Goal: Task Accomplishment & Management: Manage account settings

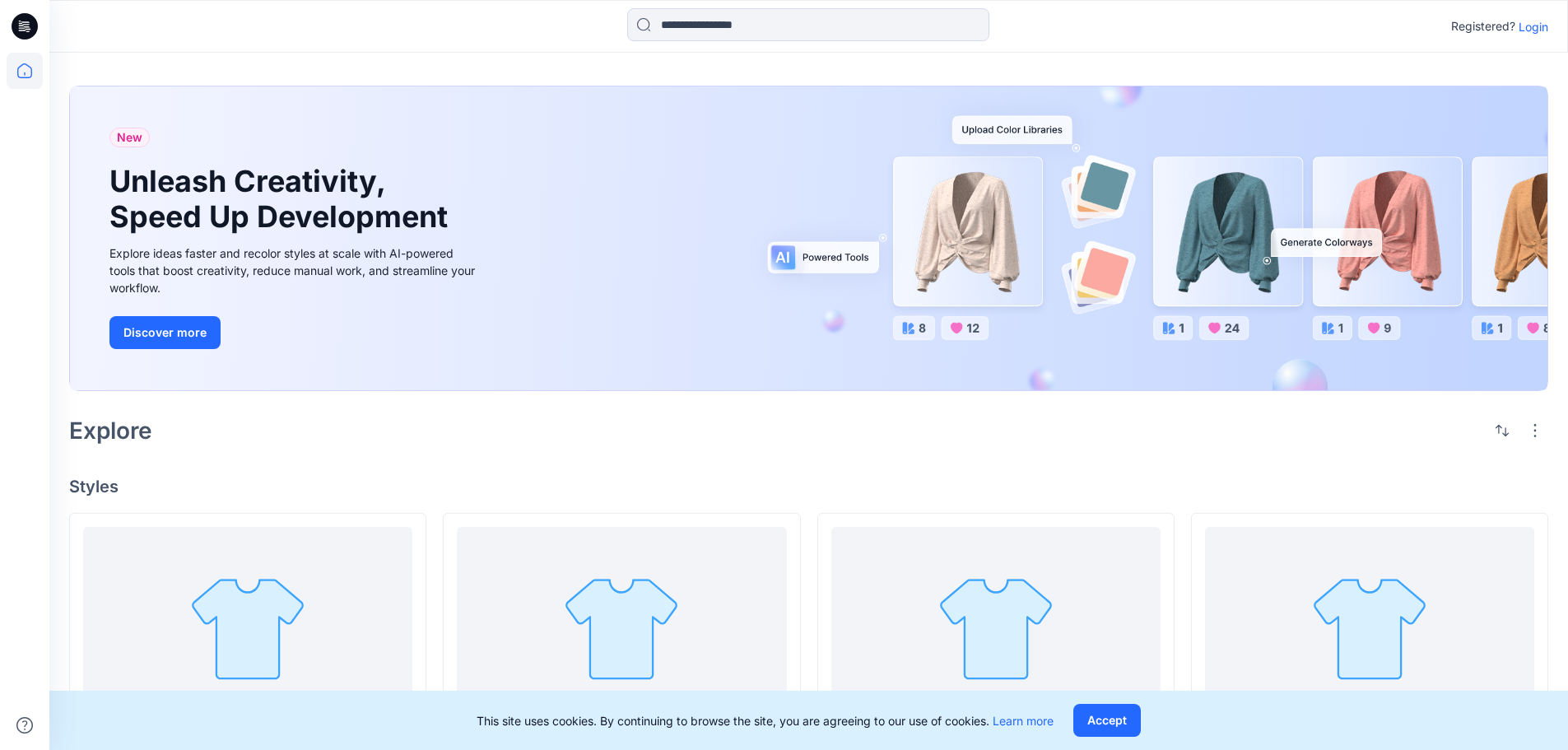
click at [1543, 31] on p "Login" at bounding box center [1533, 26] width 30 height 17
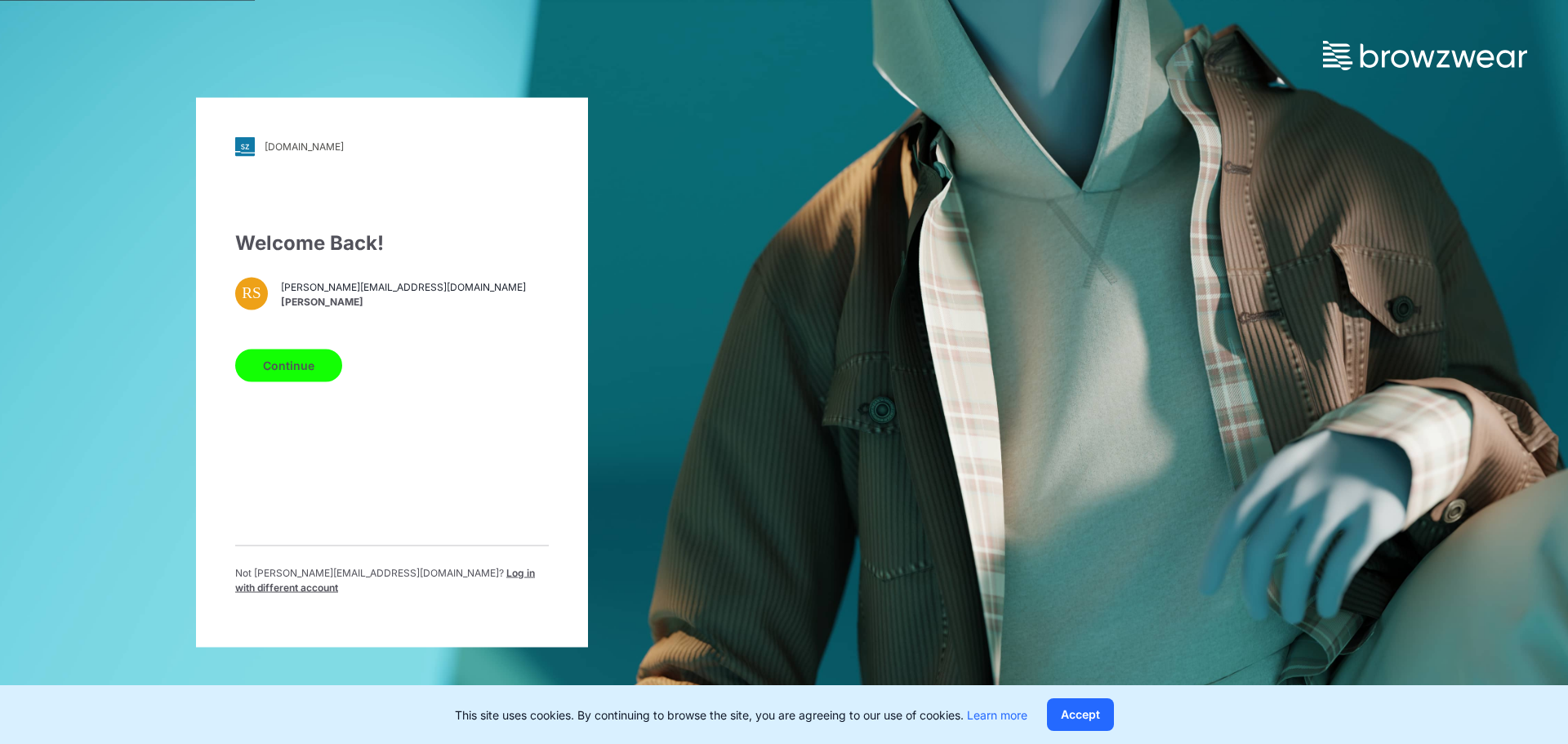
click at [267, 380] on button "Continue" at bounding box center [288, 365] width 107 height 33
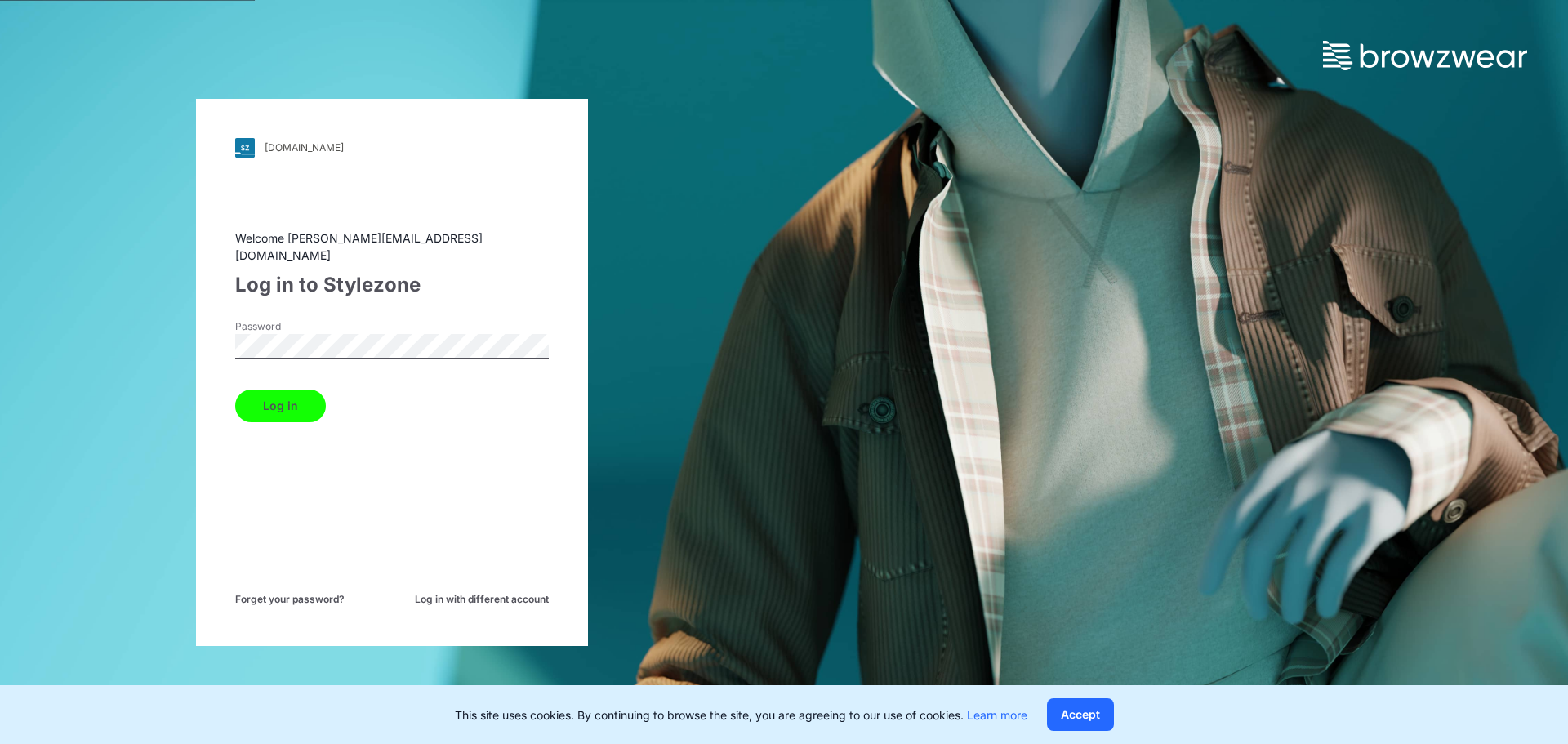
click at [287, 399] on button "Log in" at bounding box center [280, 406] width 90 height 33
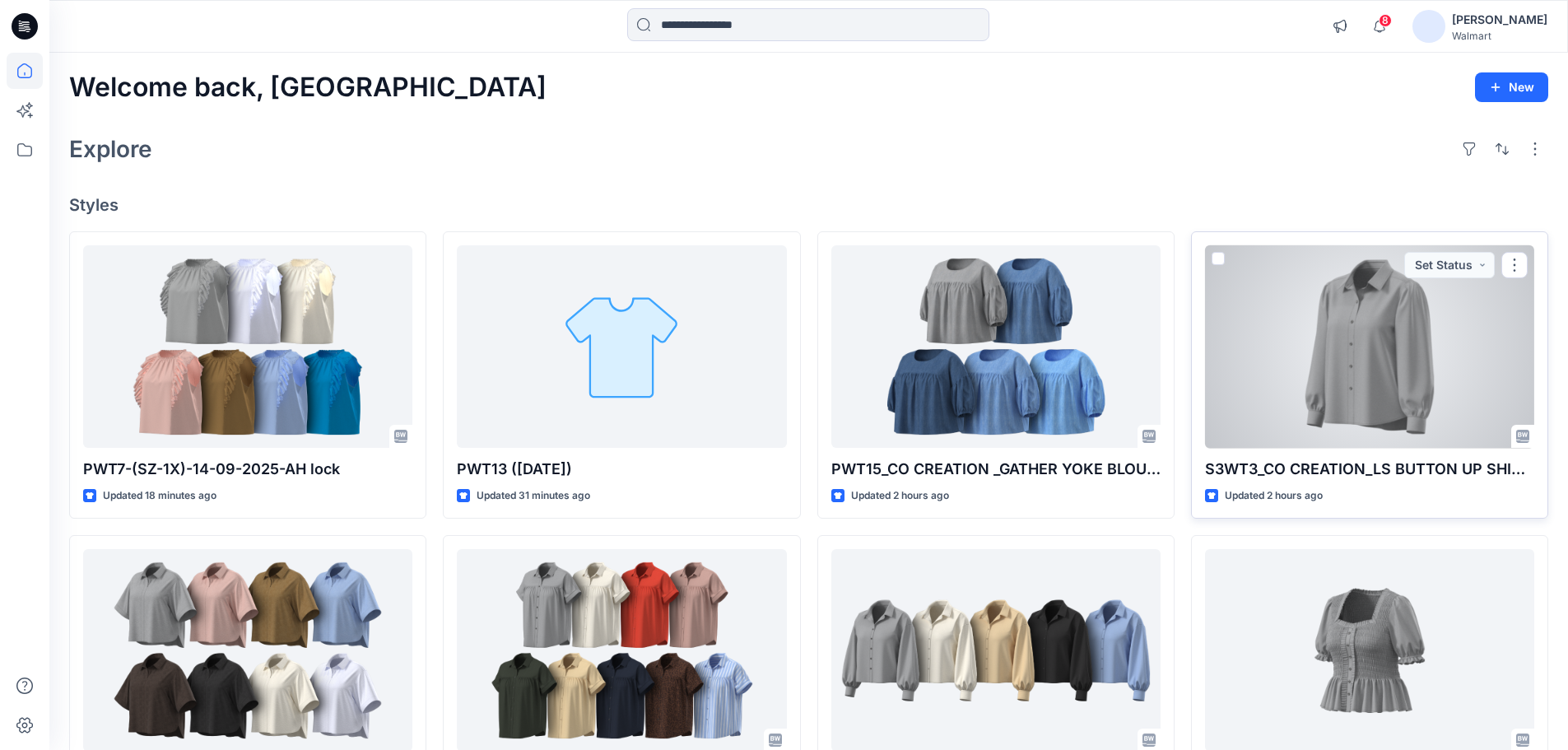
click at [1314, 375] on div at bounding box center [1369, 346] width 329 height 203
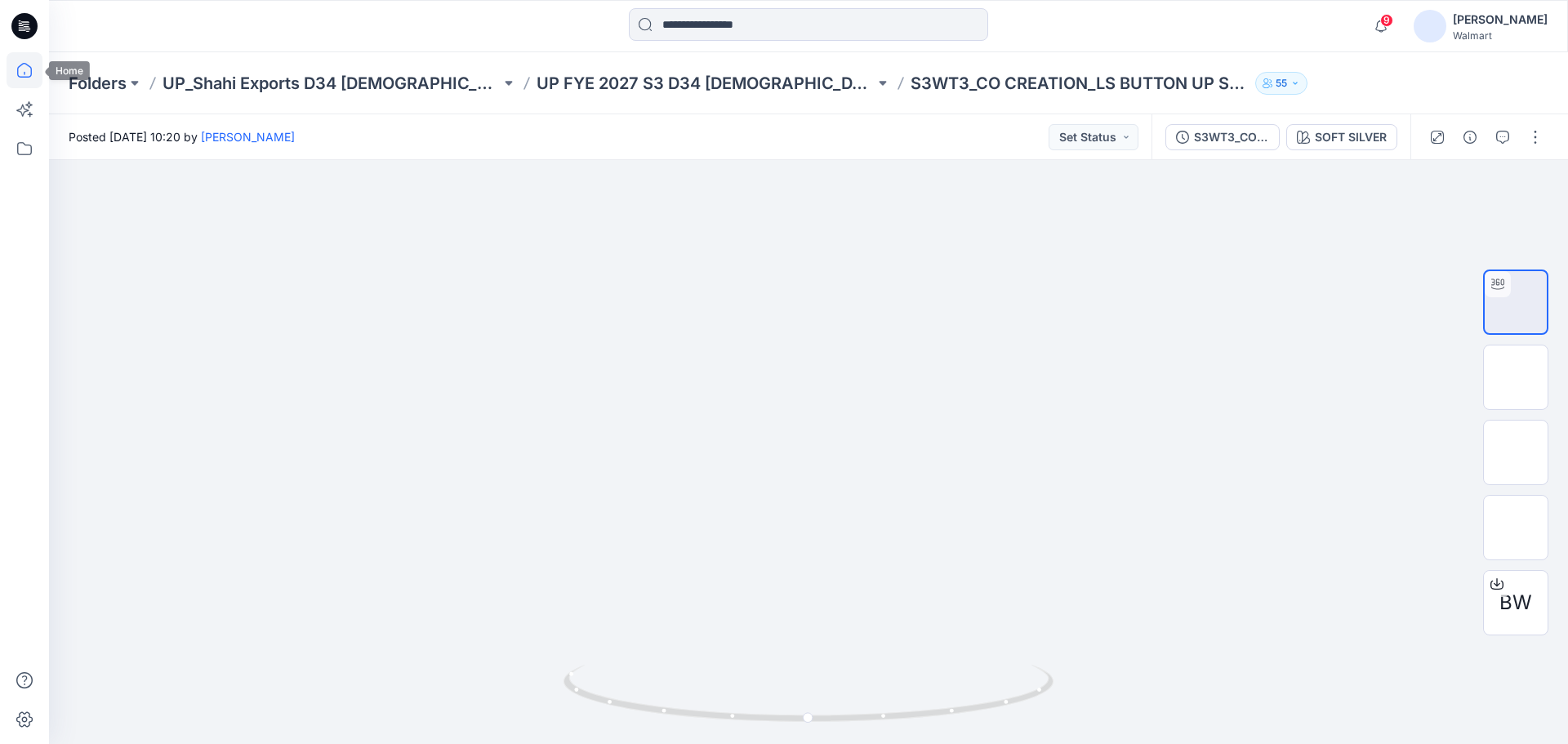
click at [26, 70] on icon at bounding box center [24, 71] width 36 height 36
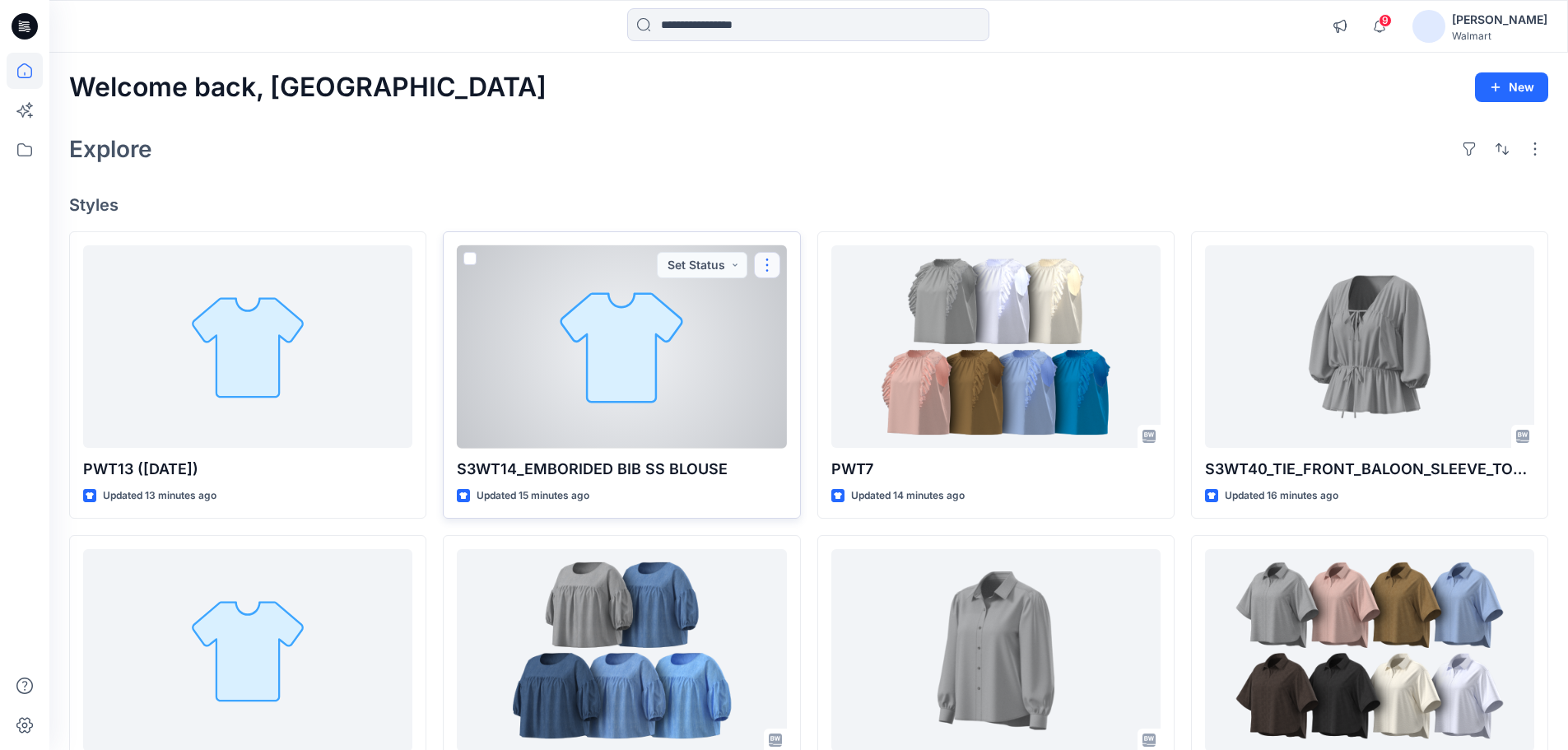
click at [774, 263] on button "button" at bounding box center [767, 264] width 26 height 26
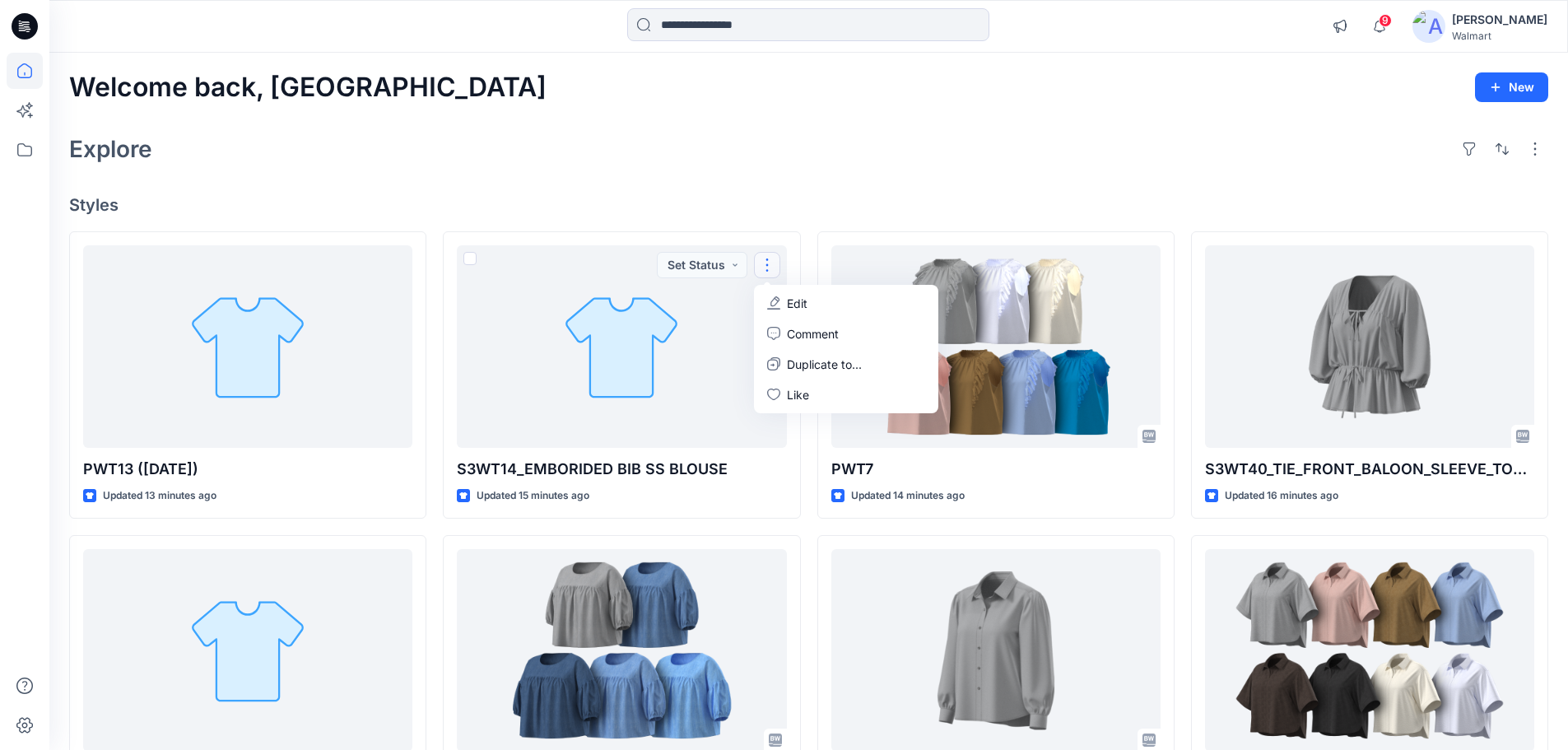
click at [619, 150] on div "Explore" at bounding box center [808, 149] width 1479 height 39
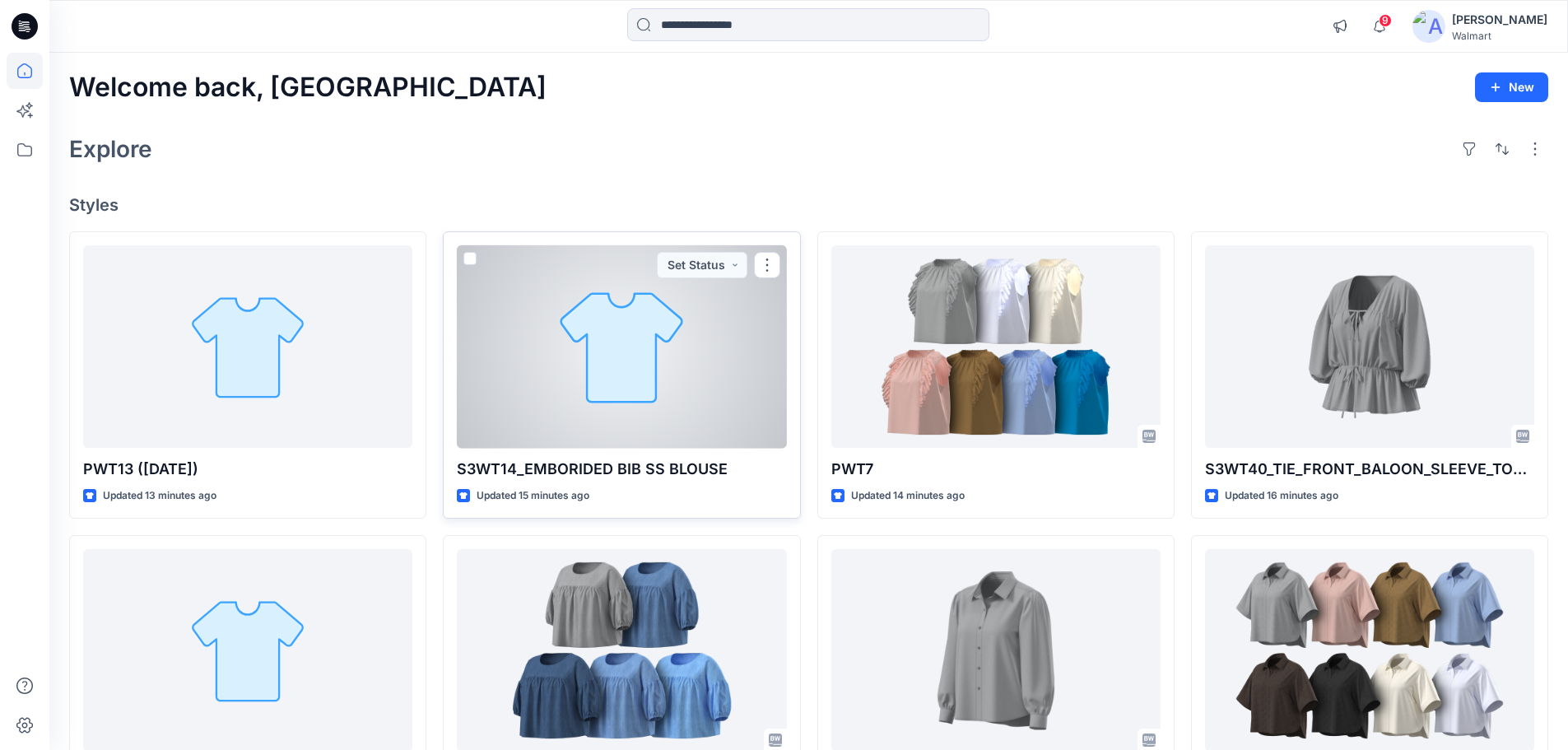
click at [596, 385] on div at bounding box center [620, 346] width 329 height 203
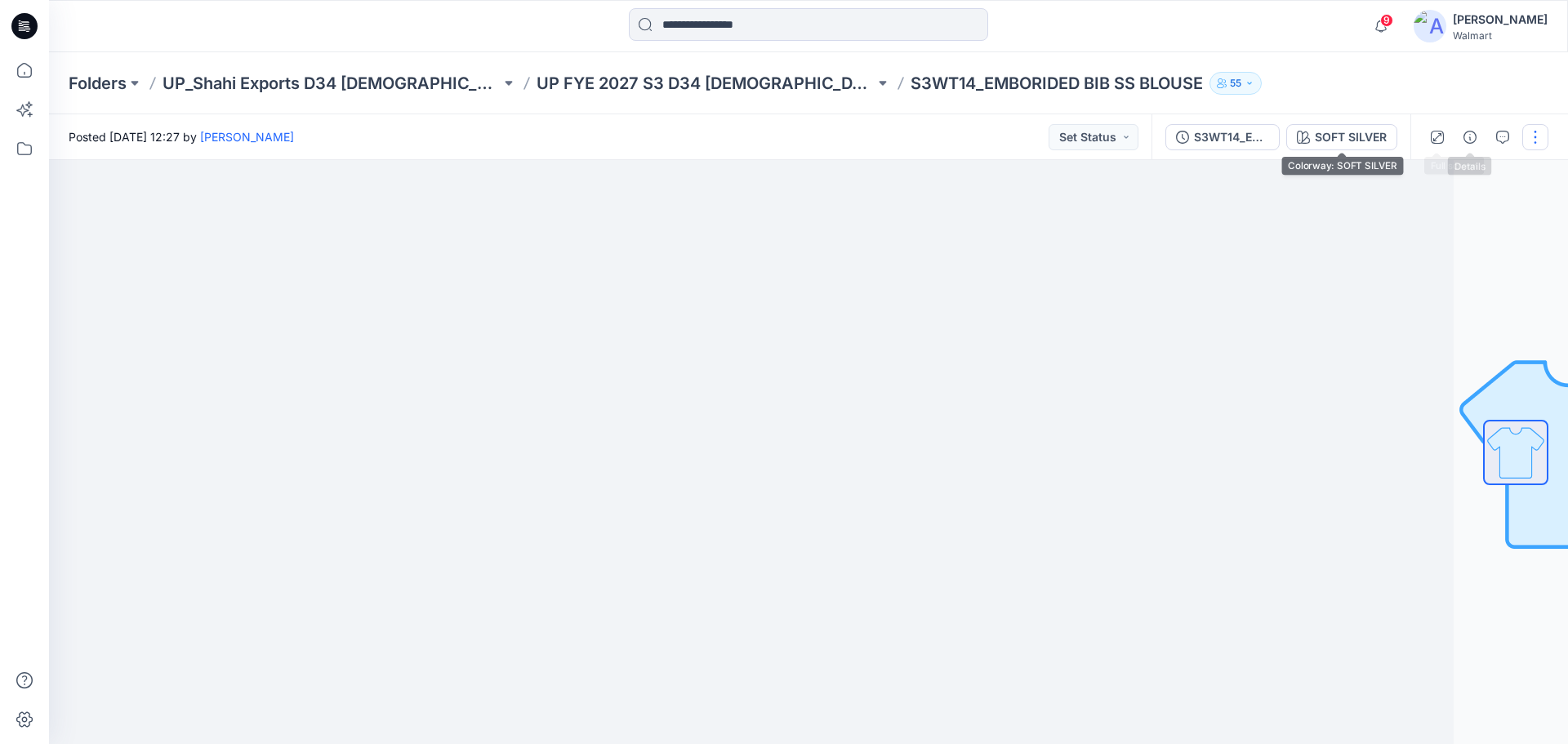
click at [1543, 133] on button "button" at bounding box center [1535, 137] width 26 height 26
click at [1426, 227] on p "Edit" at bounding box center [1431, 221] width 21 height 17
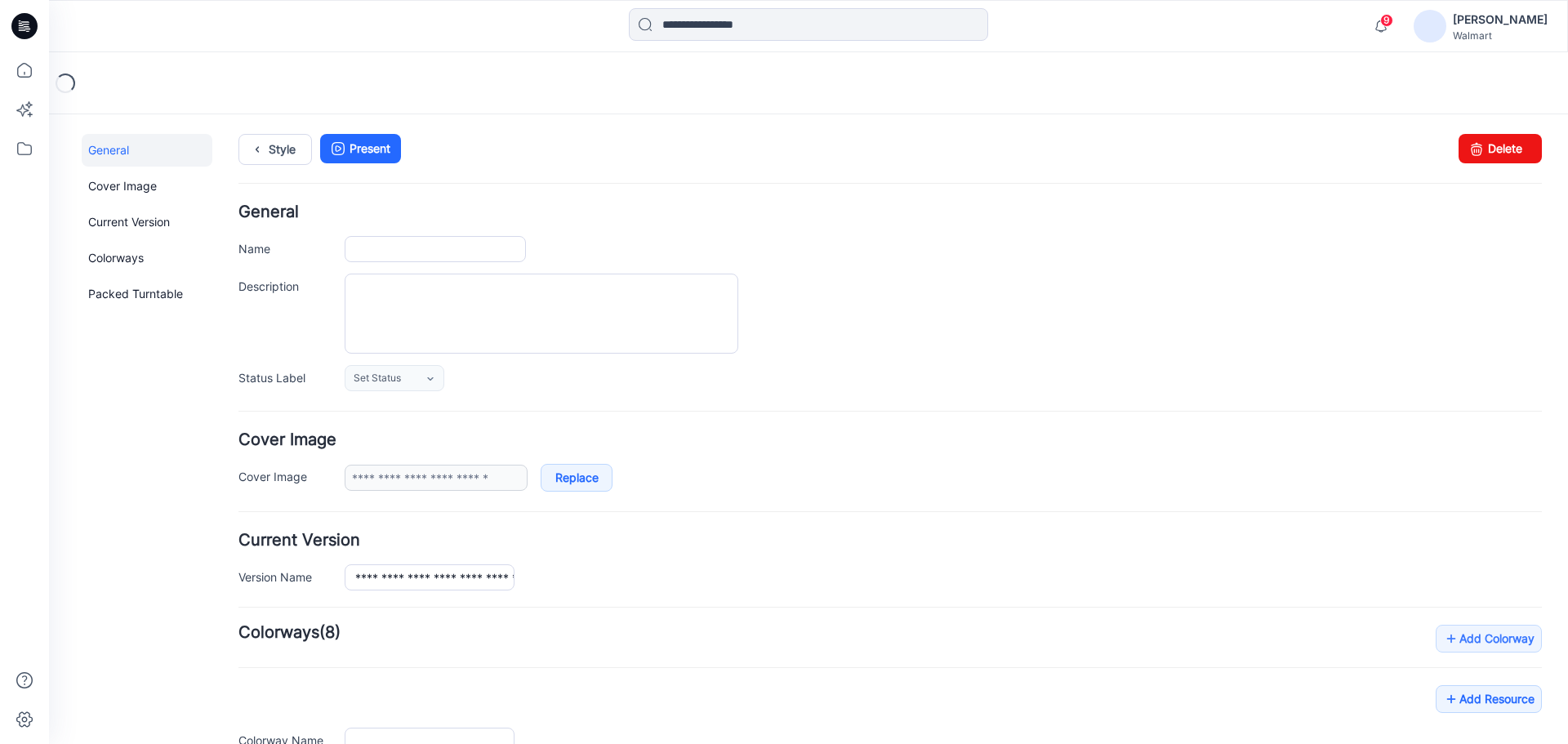
type input "**********"
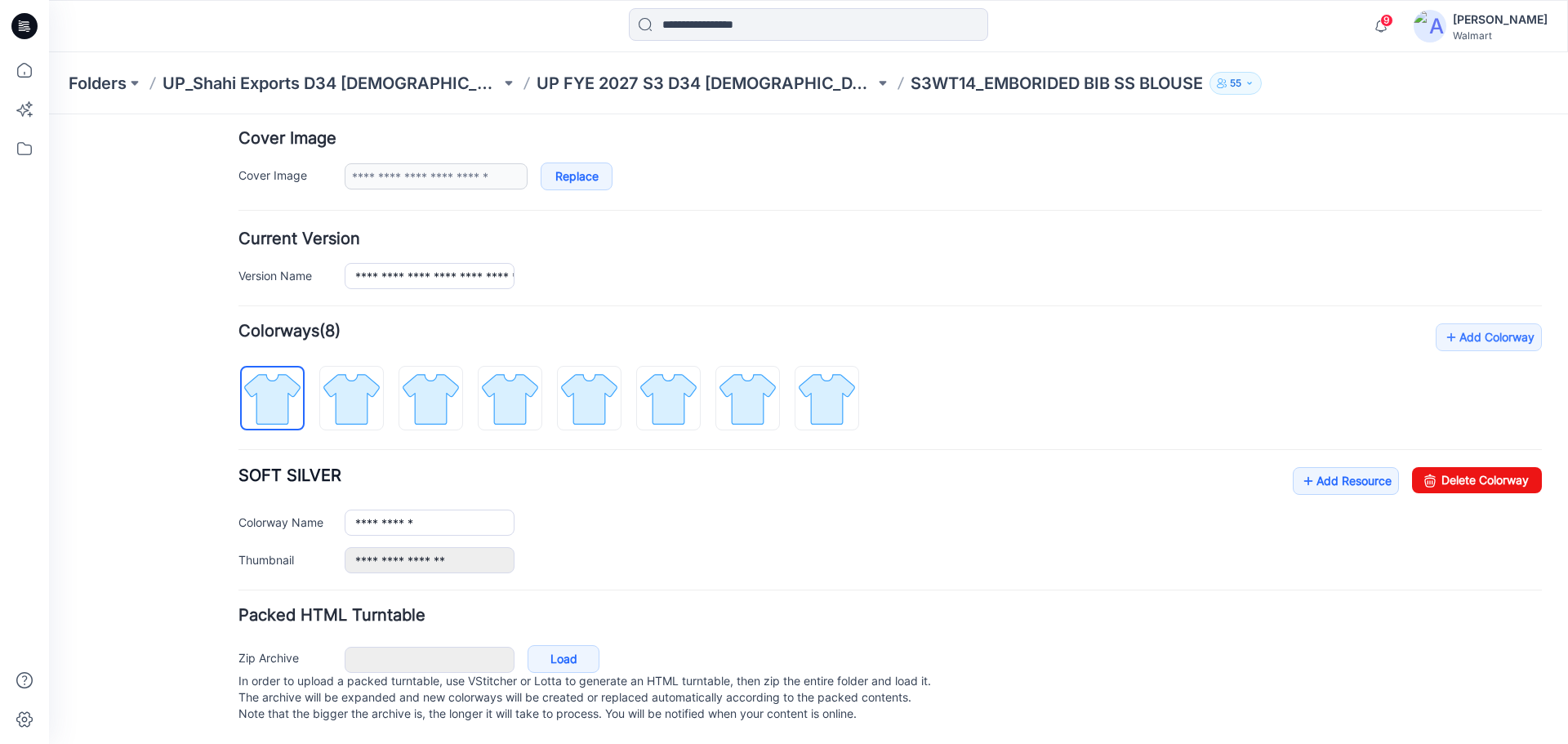
scroll to position [317, 0]
click at [354, 375] on img at bounding box center [352, 399] width 61 height 61
click at [434, 384] on img at bounding box center [431, 399] width 61 height 61
click at [504, 390] on img at bounding box center [510, 399] width 61 height 61
click at [581, 394] on img at bounding box center [589, 399] width 61 height 61
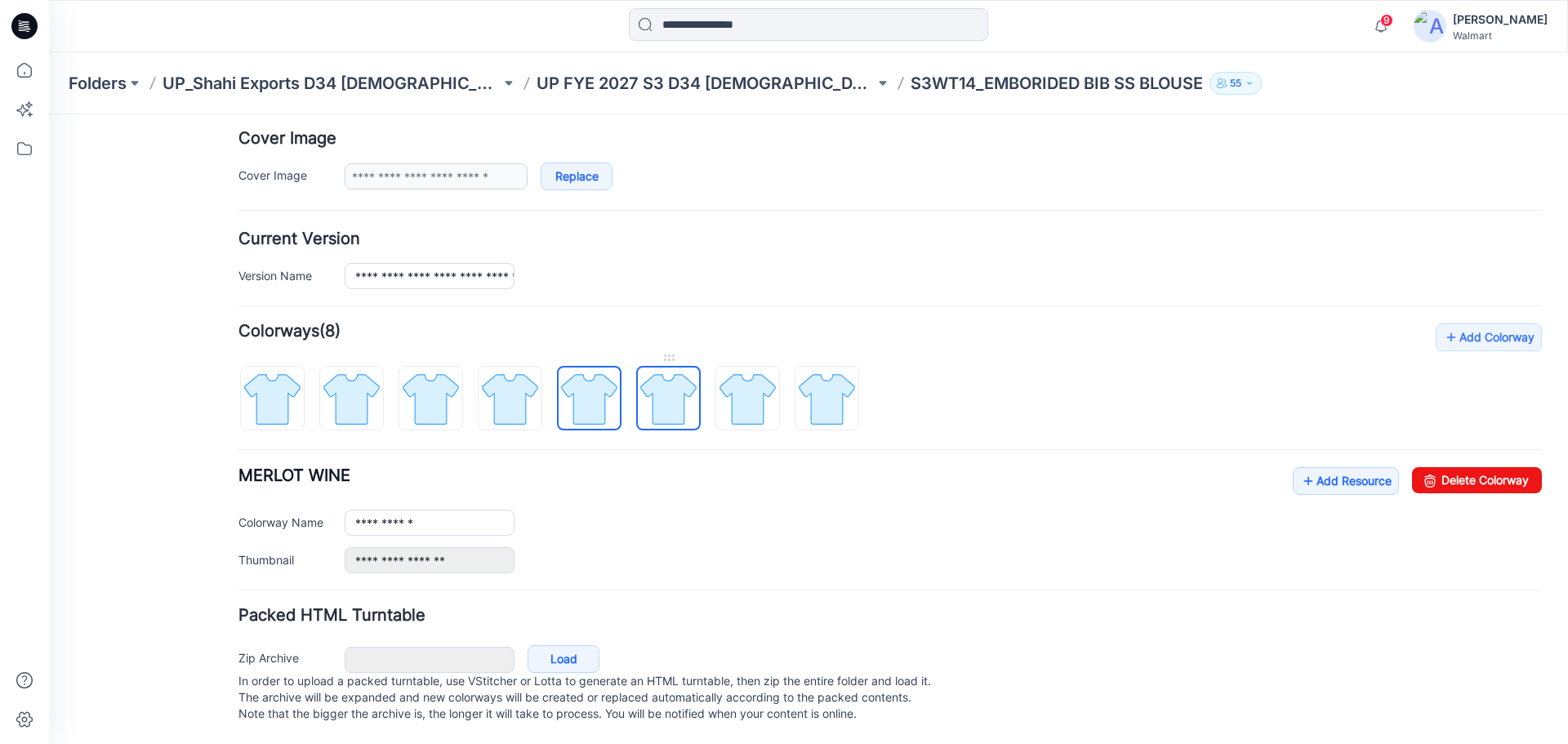
click at [656, 387] on img at bounding box center [669, 399] width 61 height 61
click at [745, 398] on img at bounding box center [747, 399] width 61 height 61
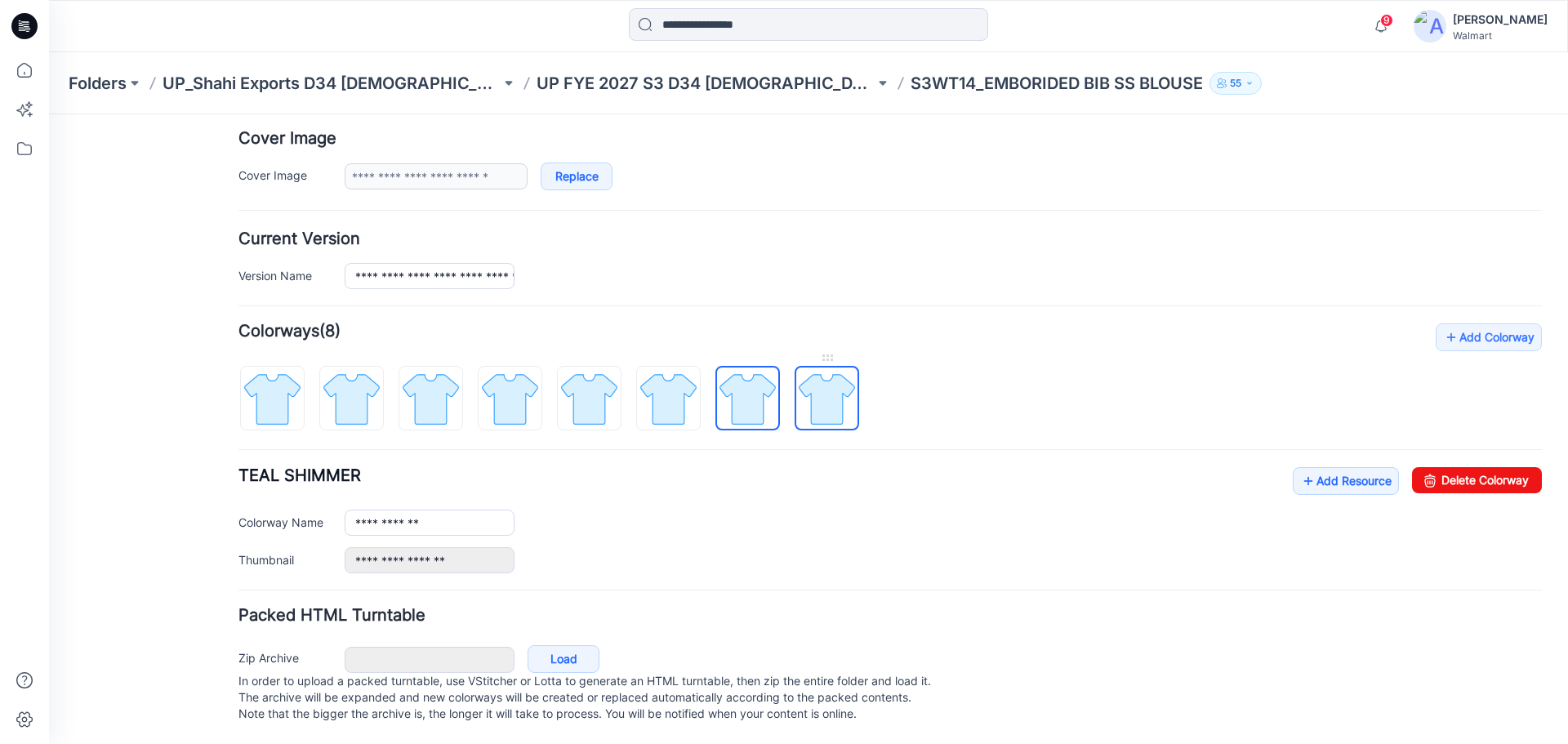
click at [827, 397] on img at bounding box center [827, 399] width 61 height 61
click at [273, 385] on img at bounding box center [272, 399] width 61 height 61
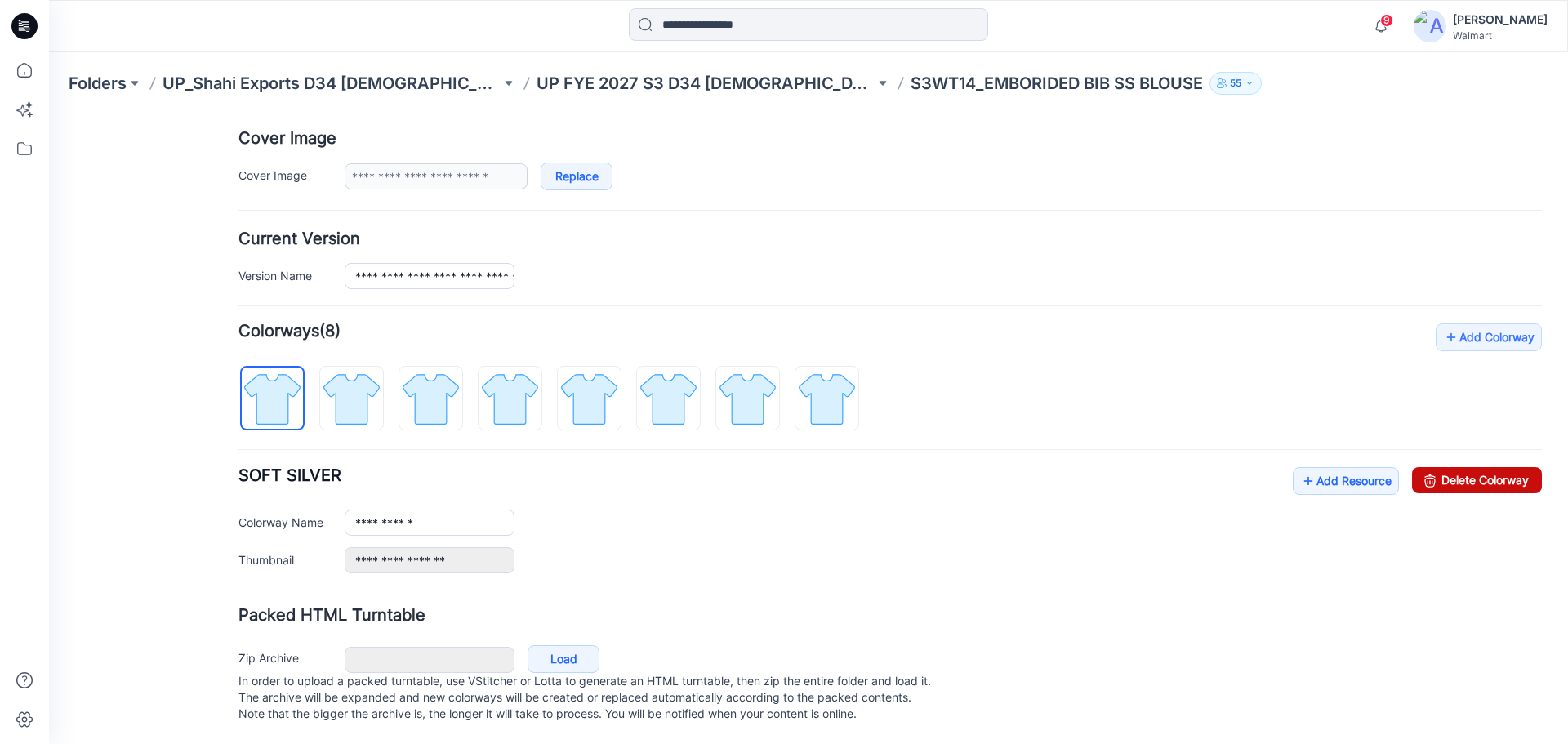
drag, startPoint x: 1441, startPoint y: 464, endPoint x: 896, endPoint y: 168, distance: 620.2
click at [1441, 467] on link "Delete Colorway" at bounding box center [1477, 480] width 130 height 26
type input "**********"
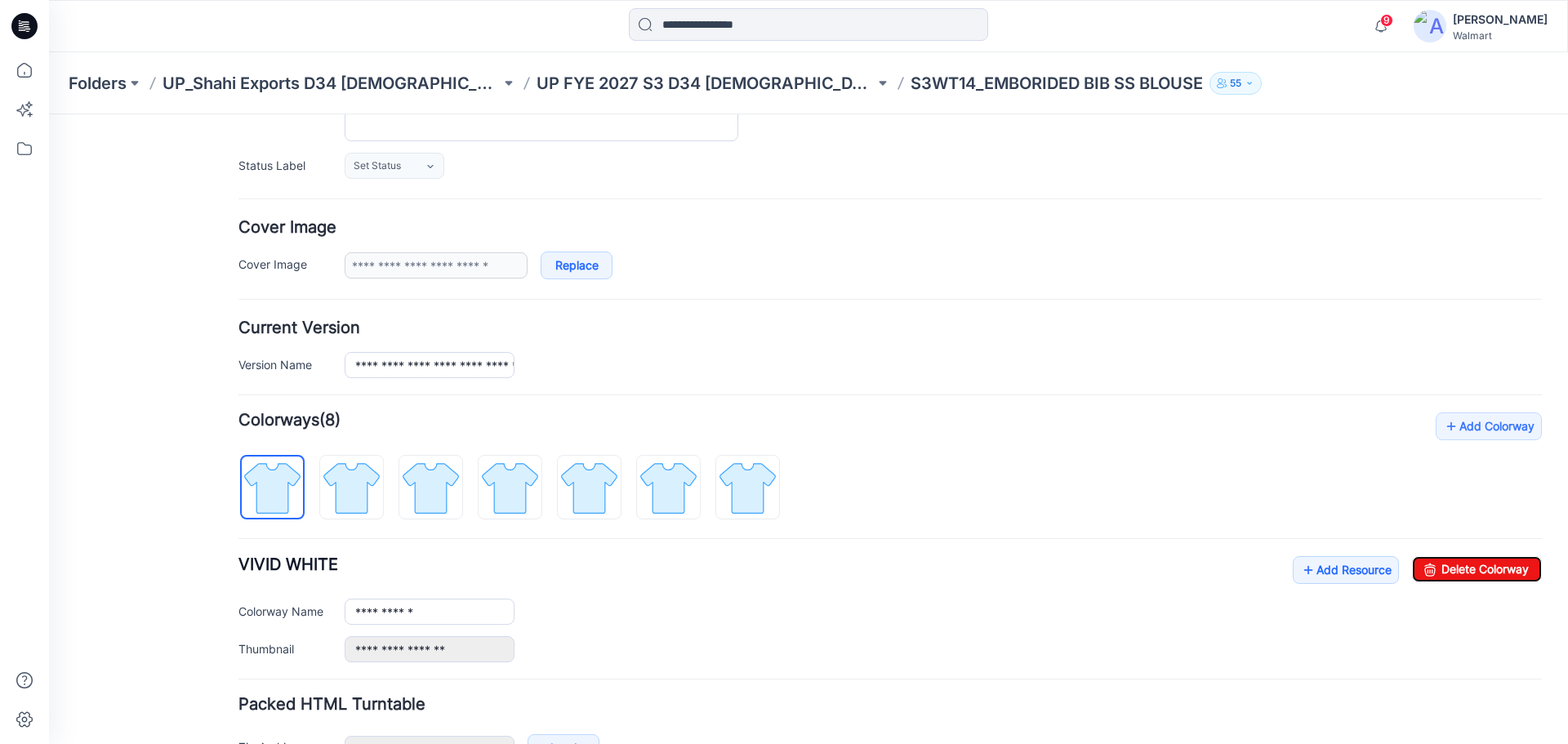
scroll to position [0, 0]
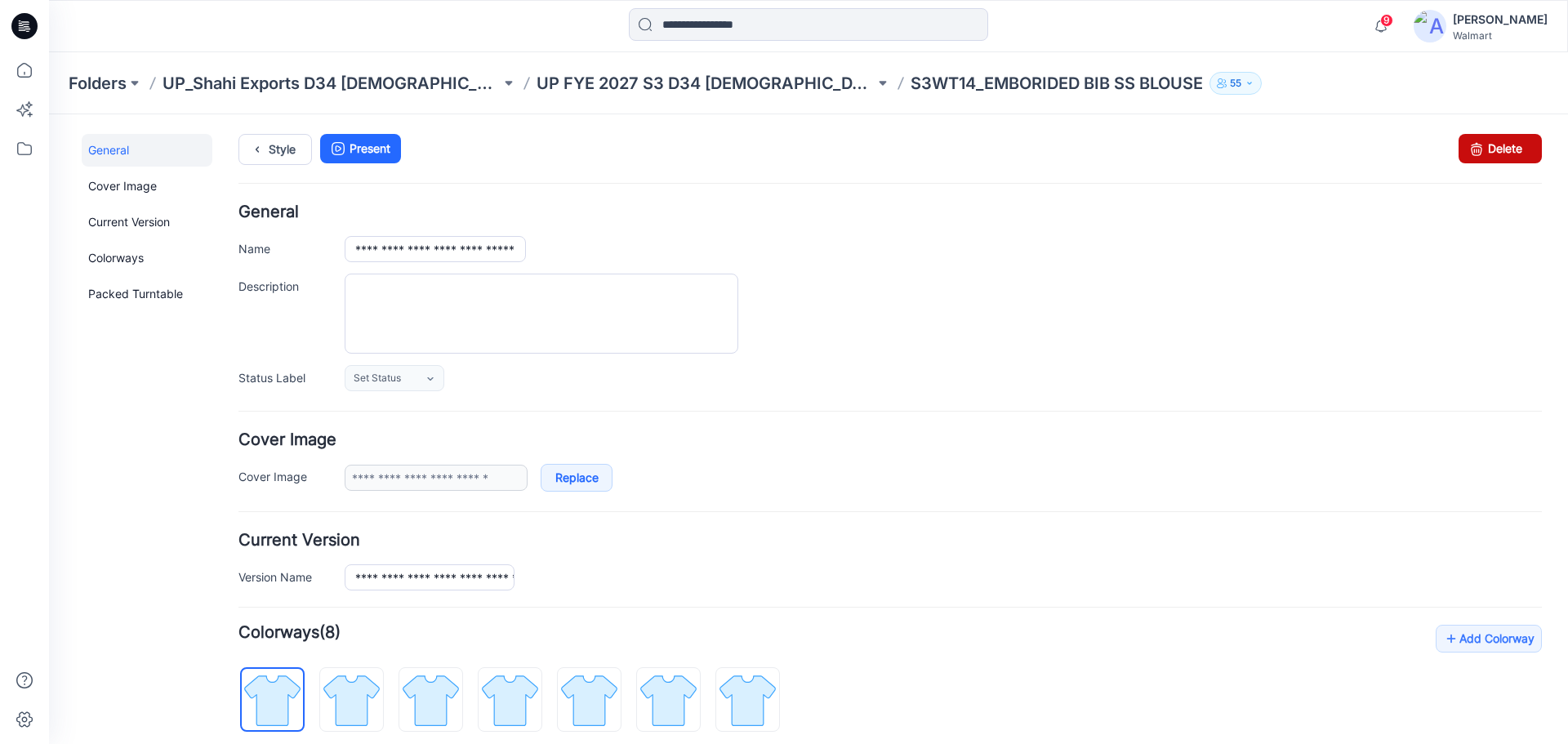
drag, startPoint x: 1479, startPoint y: 156, endPoint x: 915, endPoint y: 190, distance: 565.0
click at [1479, 156] on link "Delete" at bounding box center [1499, 148] width 83 height 30
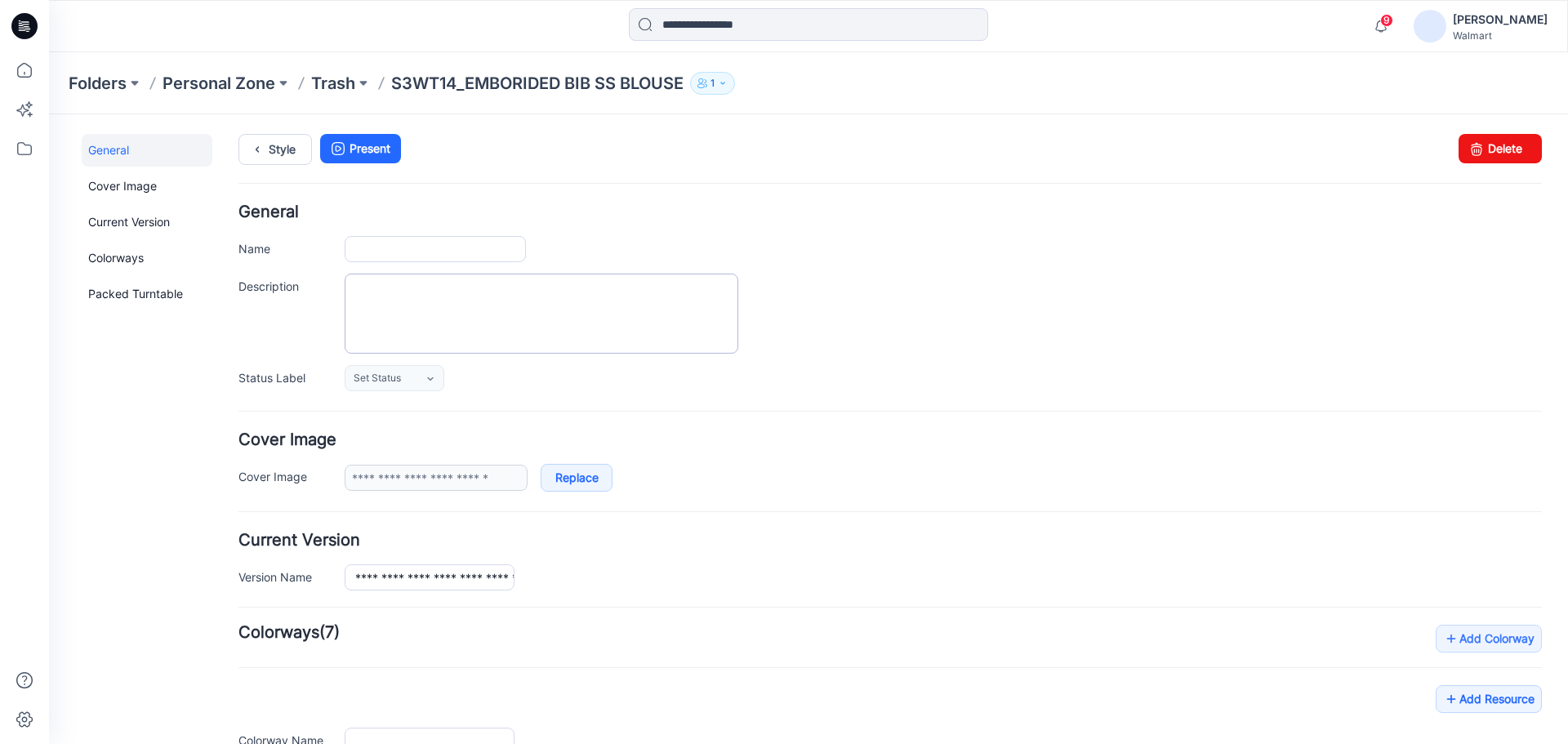
type input "**********"
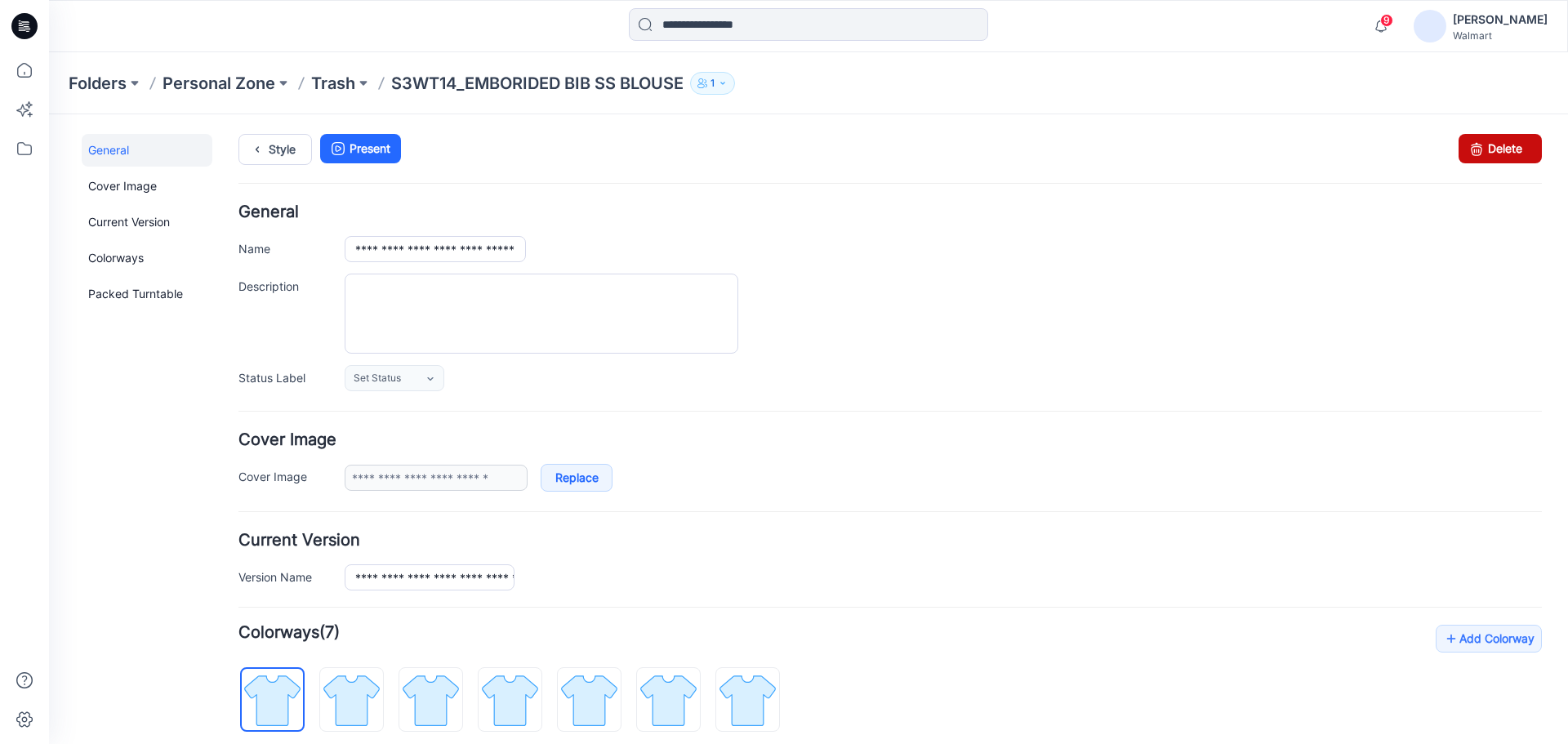
drag, startPoint x: 1508, startPoint y: 146, endPoint x: 915, endPoint y: 179, distance: 593.9
click at [1508, 146] on link "Delete" at bounding box center [1499, 148] width 83 height 30
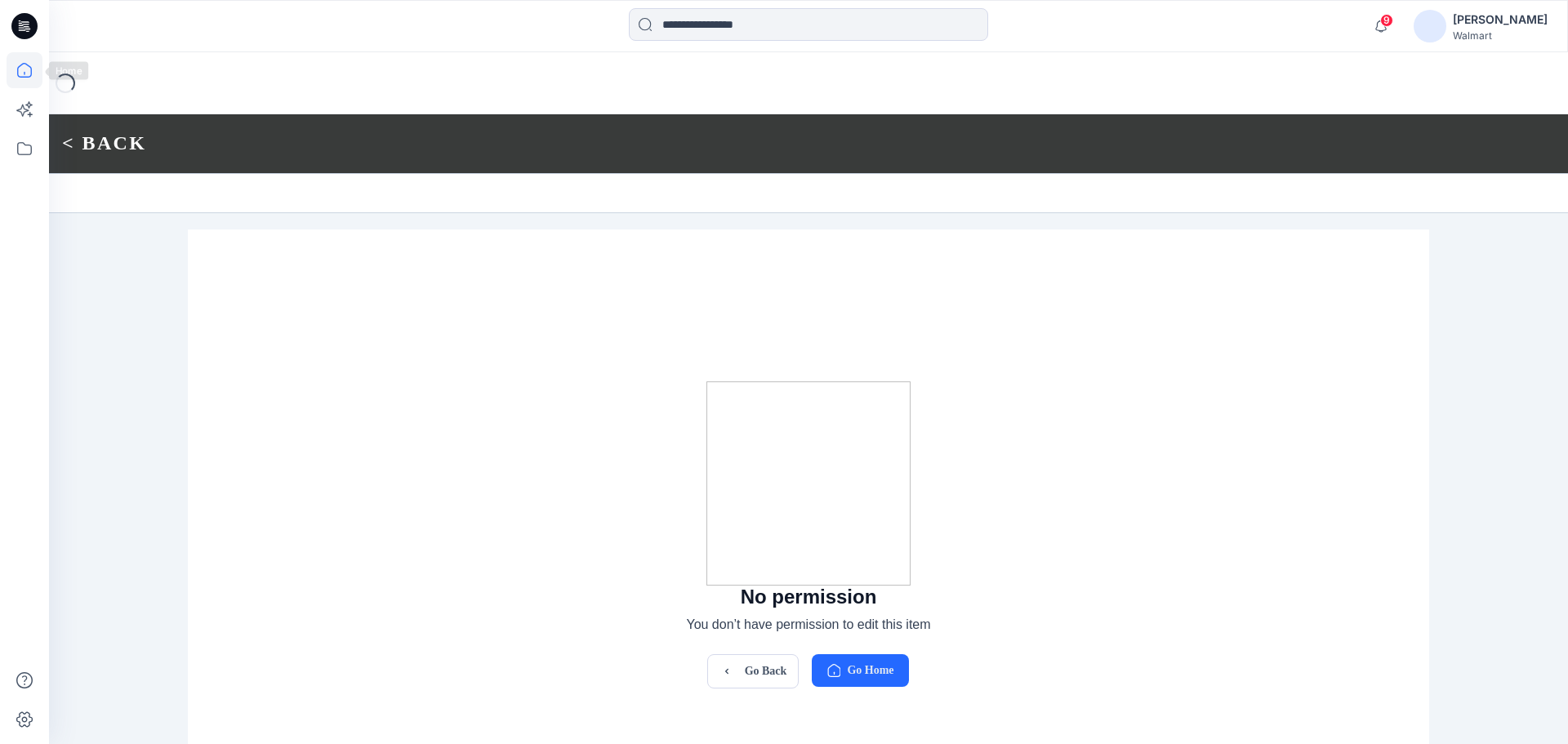
click at [19, 65] on icon at bounding box center [24, 71] width 36 height 36
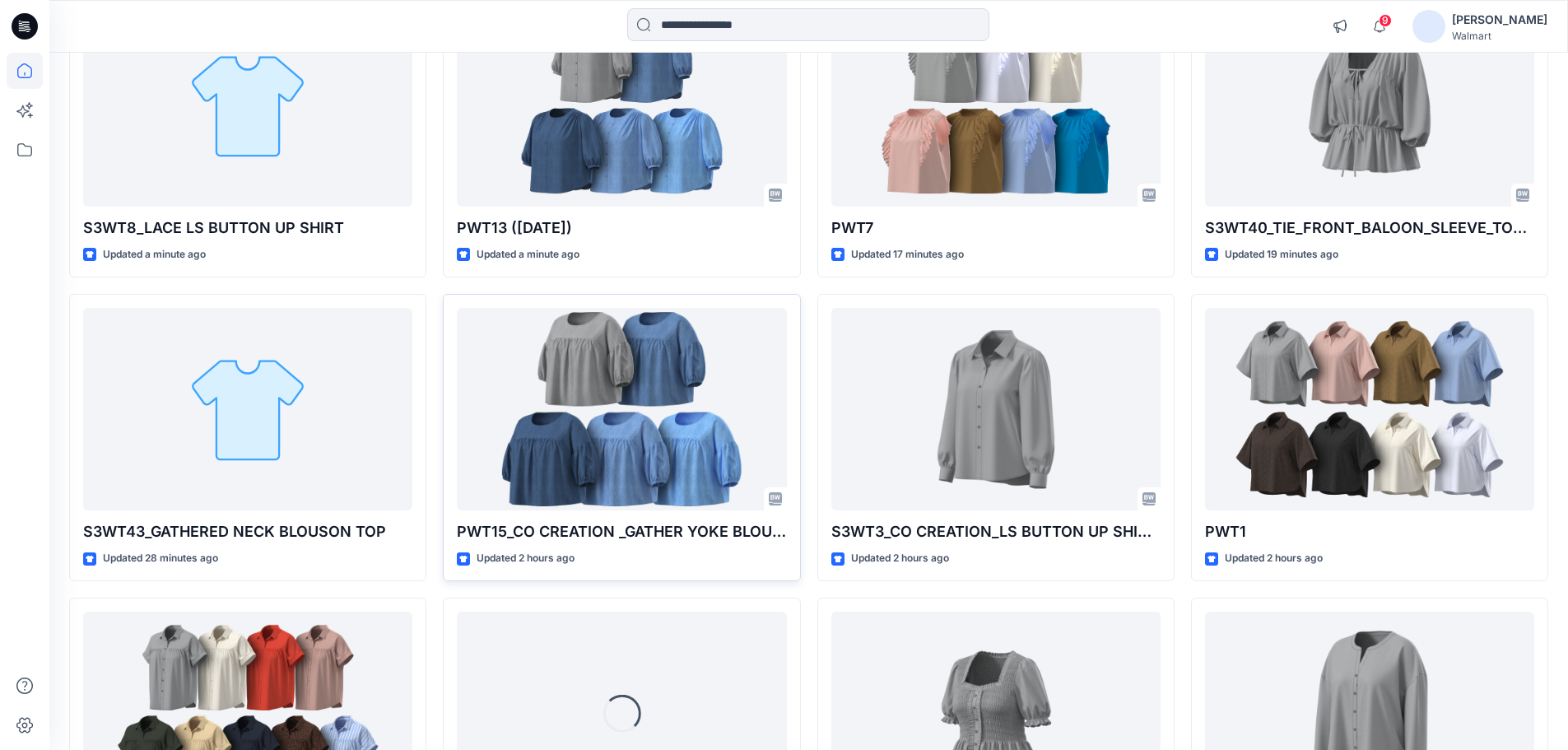
scroll to position [247, 0]
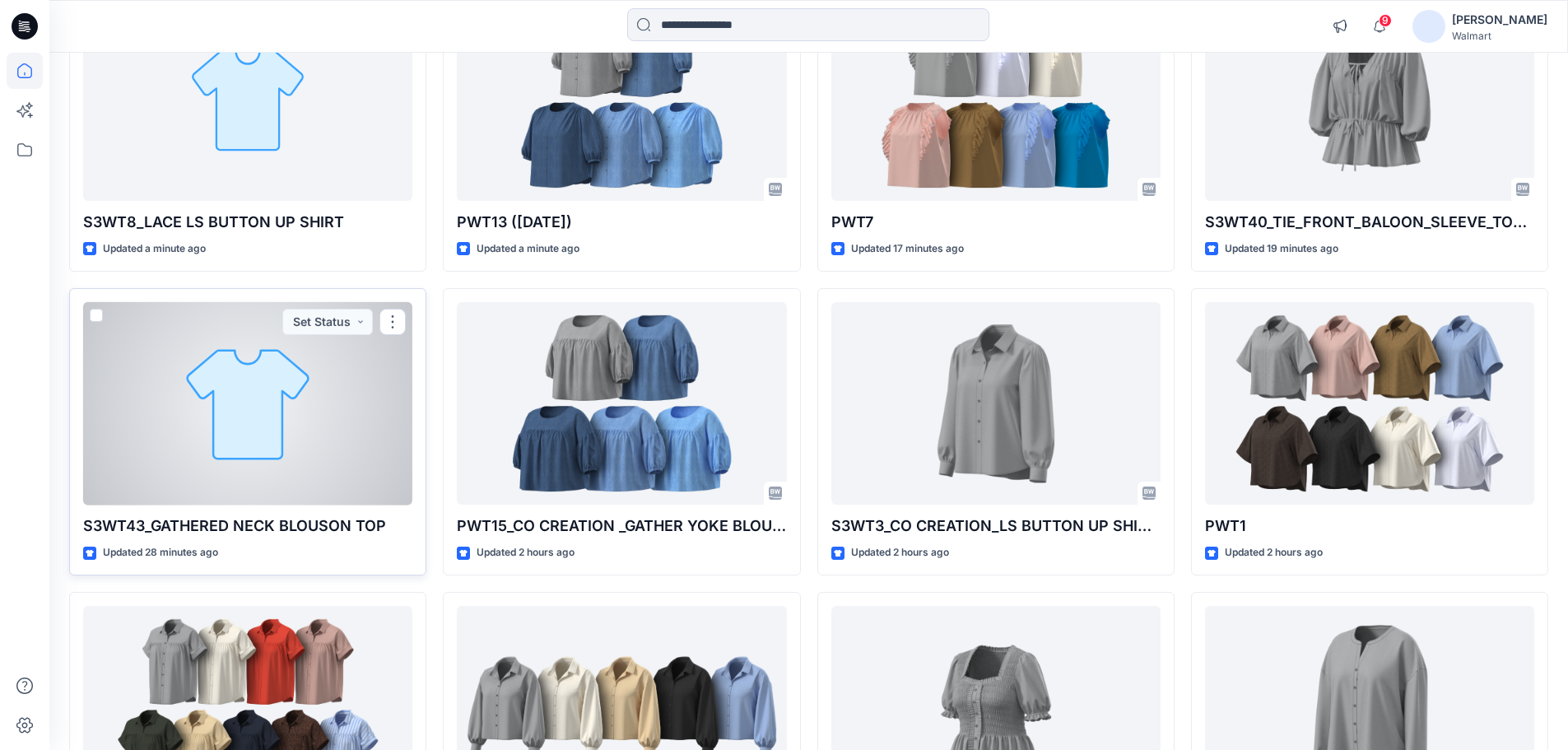
click at [211, 413] on div at bounding box center [247, 404] width 329 height 203
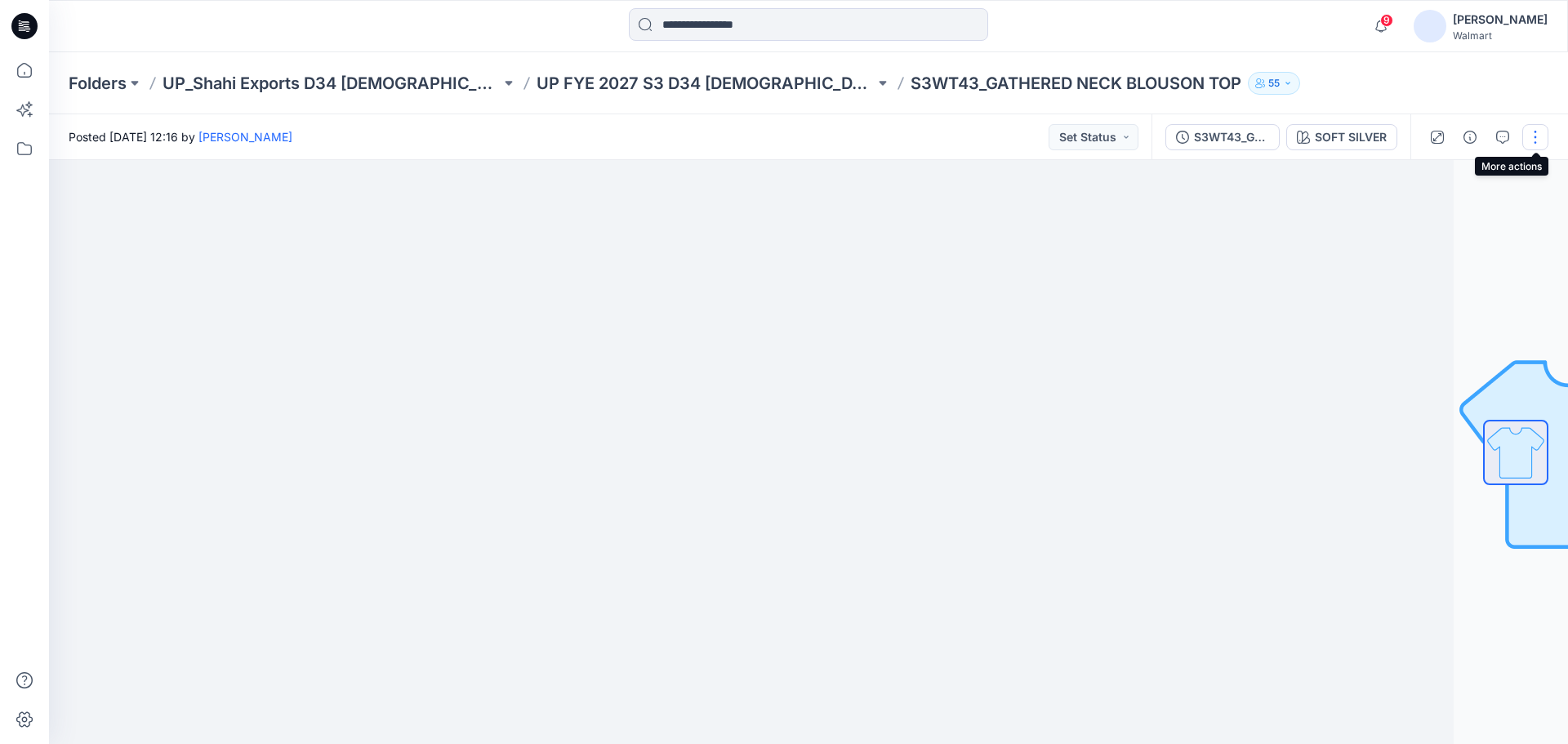
click at [1530, 139] on button "button" at bounding box center [1535, 137] width 26 height 26
click at [1425, 217] on p "Edit" at bounding box center [1431, 221] width 21 height 17
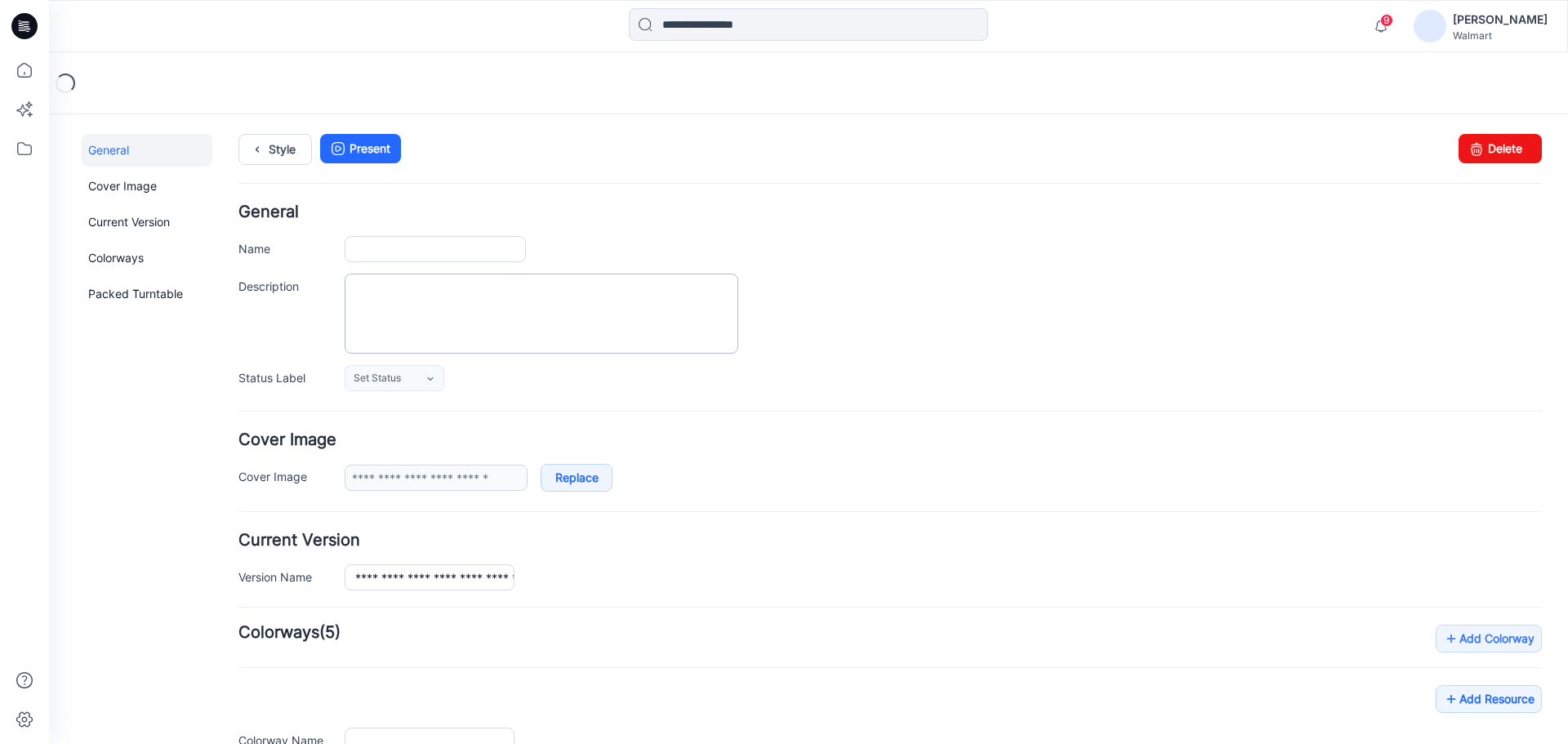
type input "**********"
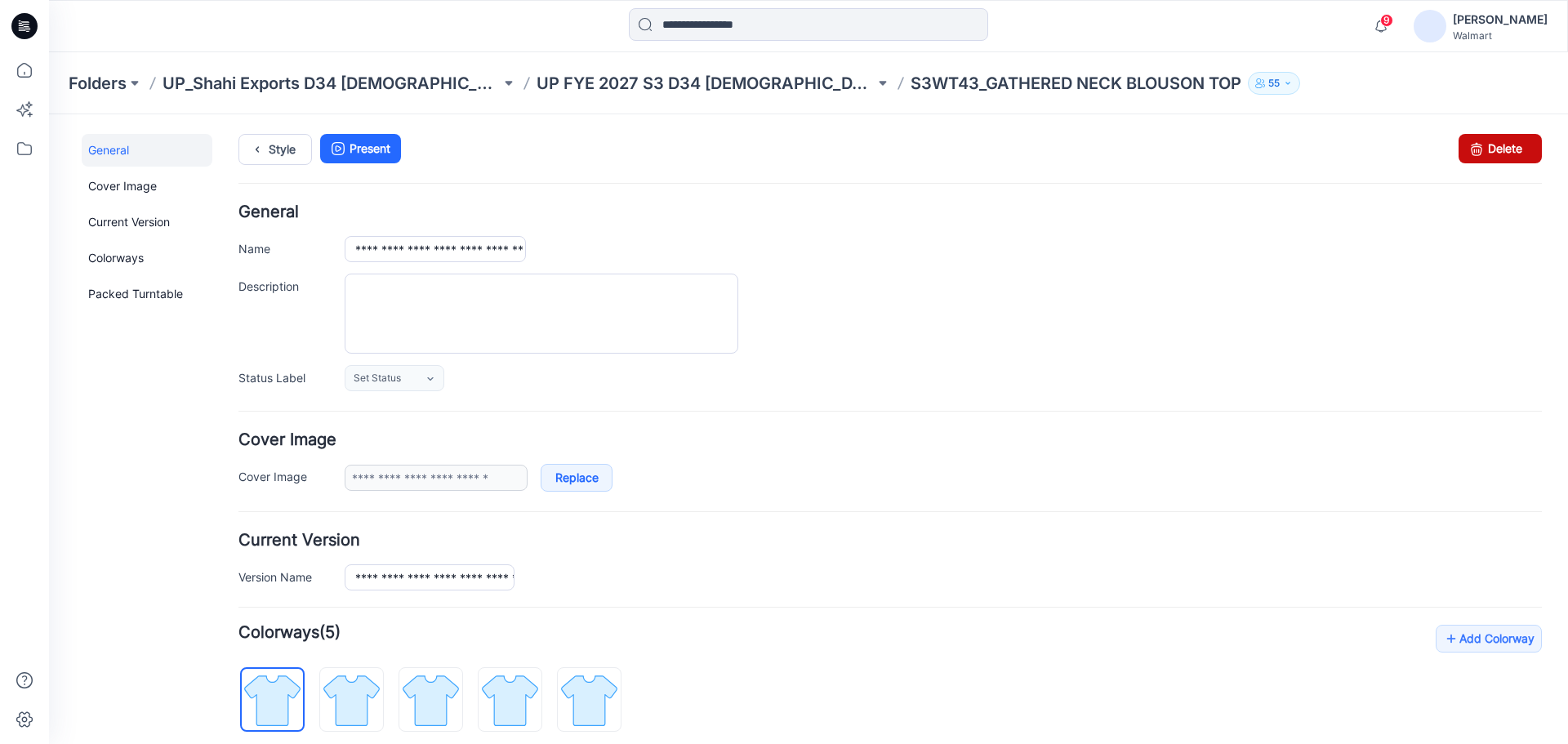
drag, startPoint x: 1487, startPoint y: 149, endPoint x: 902, endPoint y: 186, distance: 586.2
click at [1487, 149] on link "Delete" at bounding box center [1499, 148] width 83 height 30
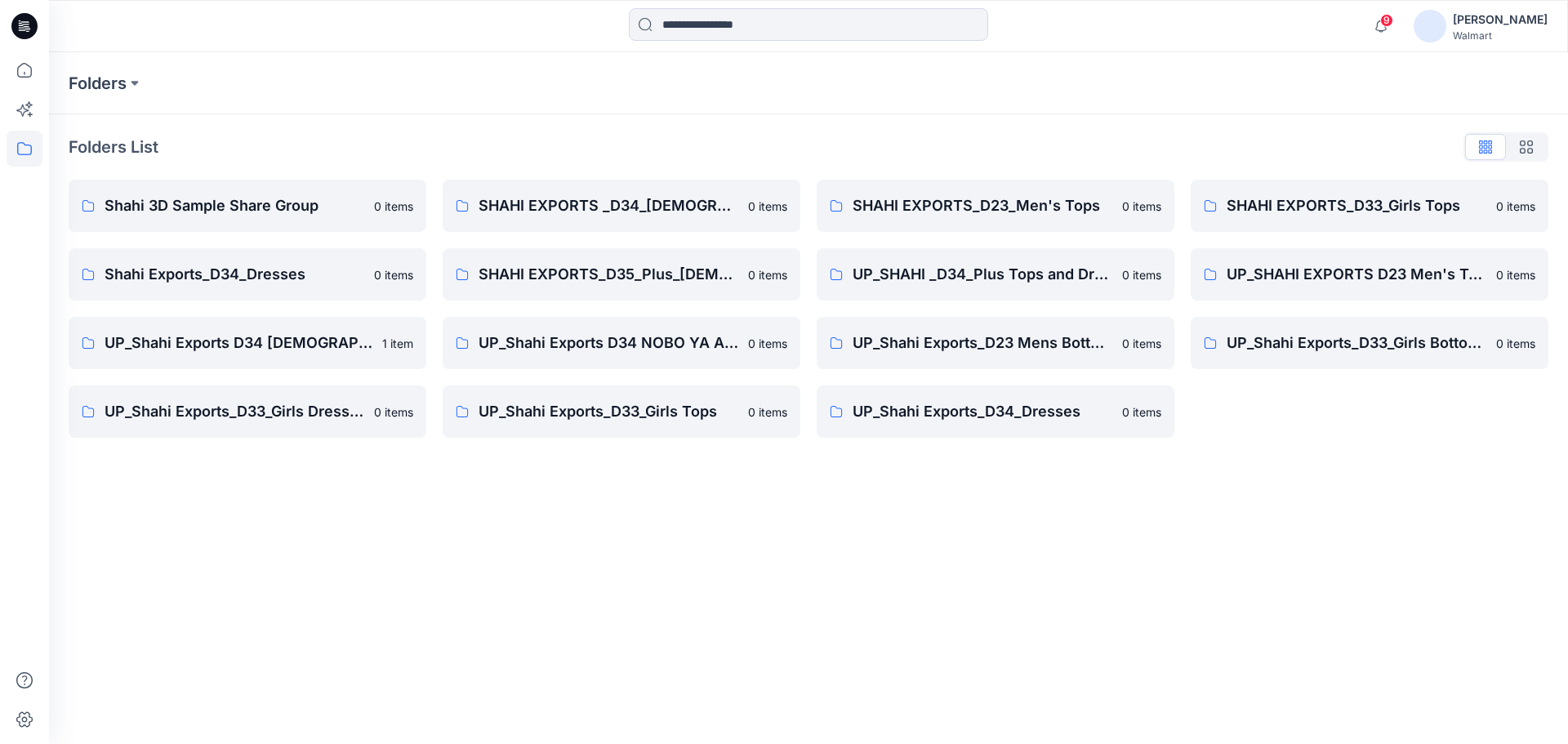
click at [622, 611] on div "Folders Folders List Shahi 3D Sample Share Group 0 items Shahi Exports_D34_Dres…" at bounding box center [808, 398] width 1518 height 692
click at [28, 74] on icon at bounding box center [24, 71] width 36 height 36
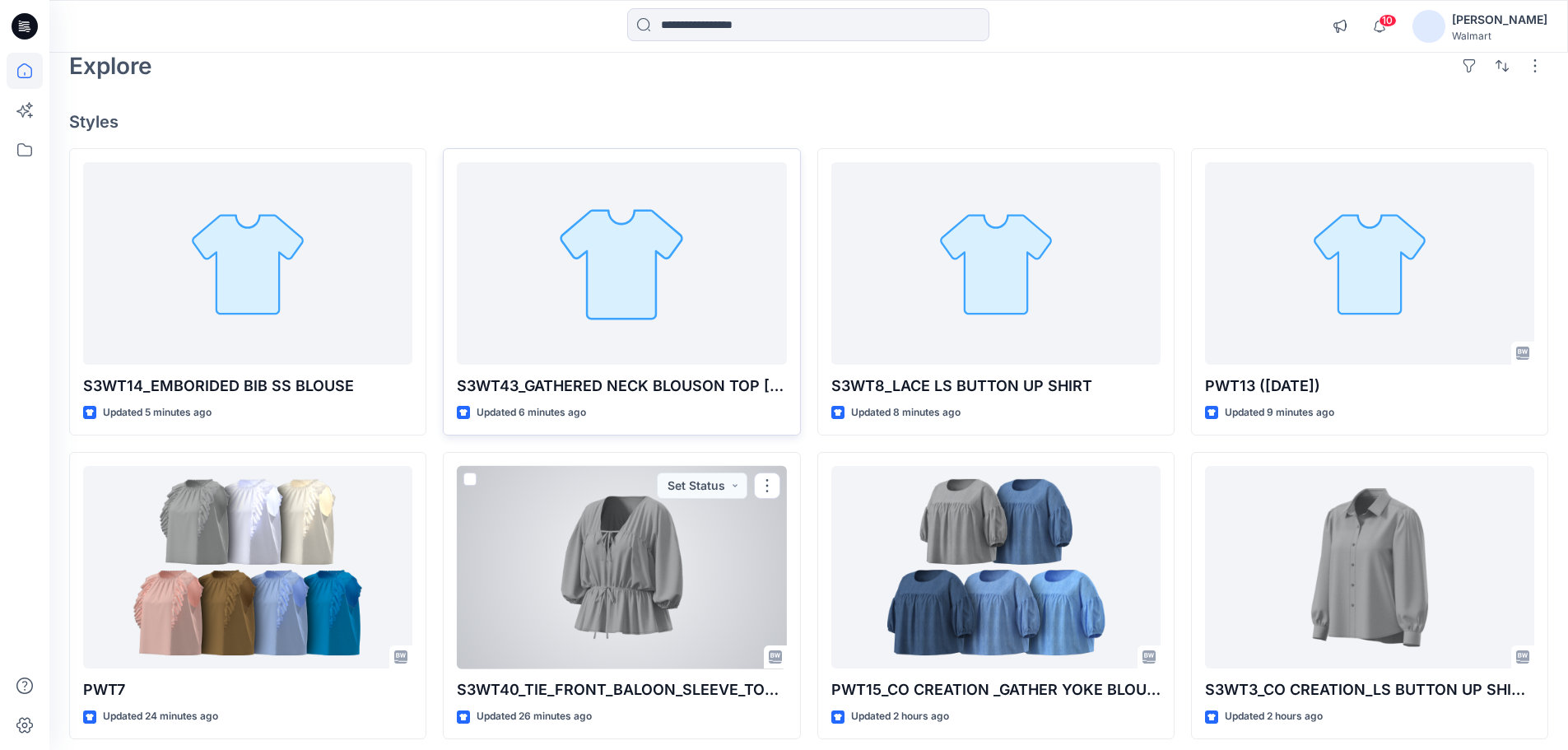
scroll to position [82, 0]
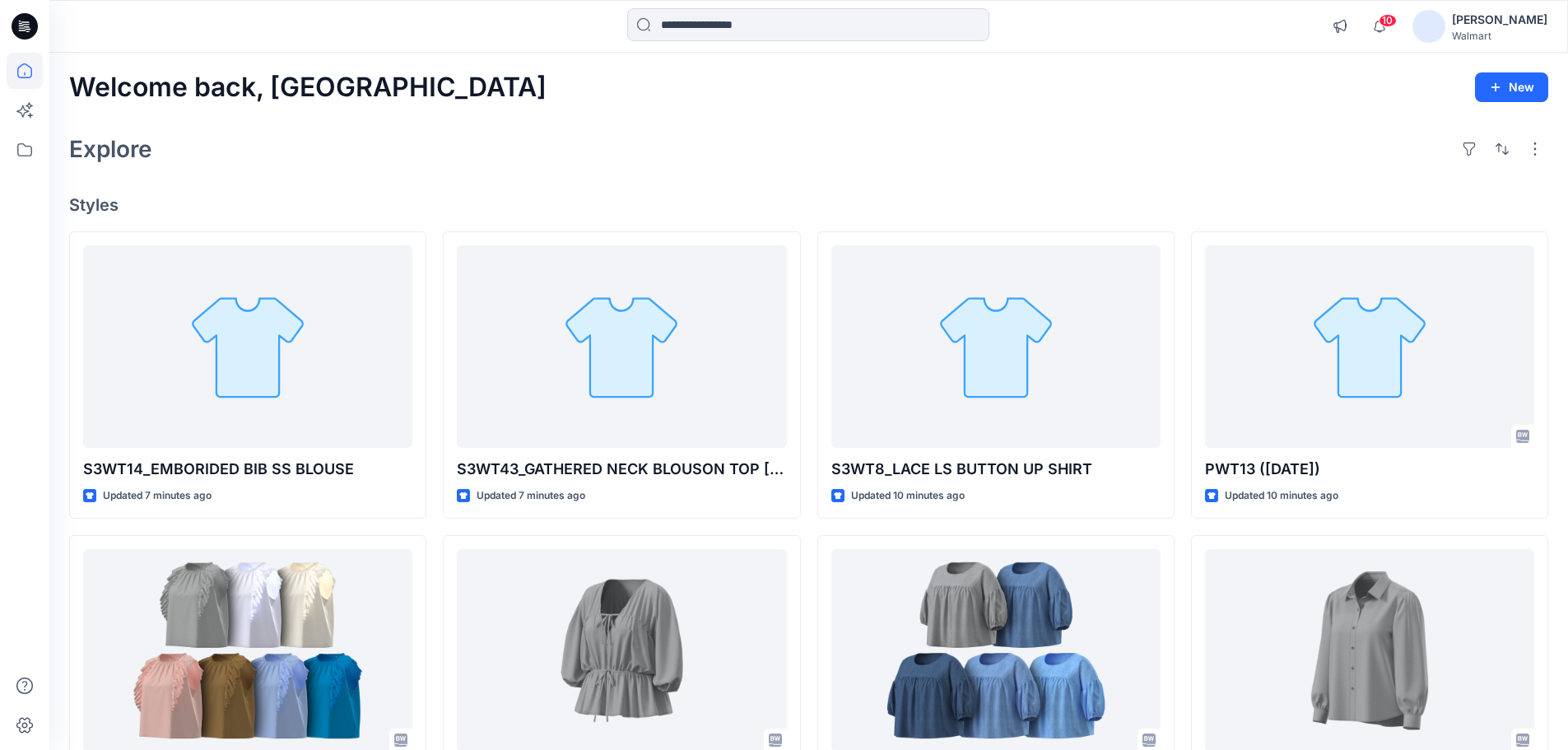
click at [401, 191] on div "Welcome back, Rahul New Explore Styles S3WT14_EMBORIDED BIB SS BLOUSE Updated 7…" at bounding box center [808, 629] width 1519 height 1153
click at [342, 163] on div "Explore" at bounding box center [808, 149] width 1479 height 39
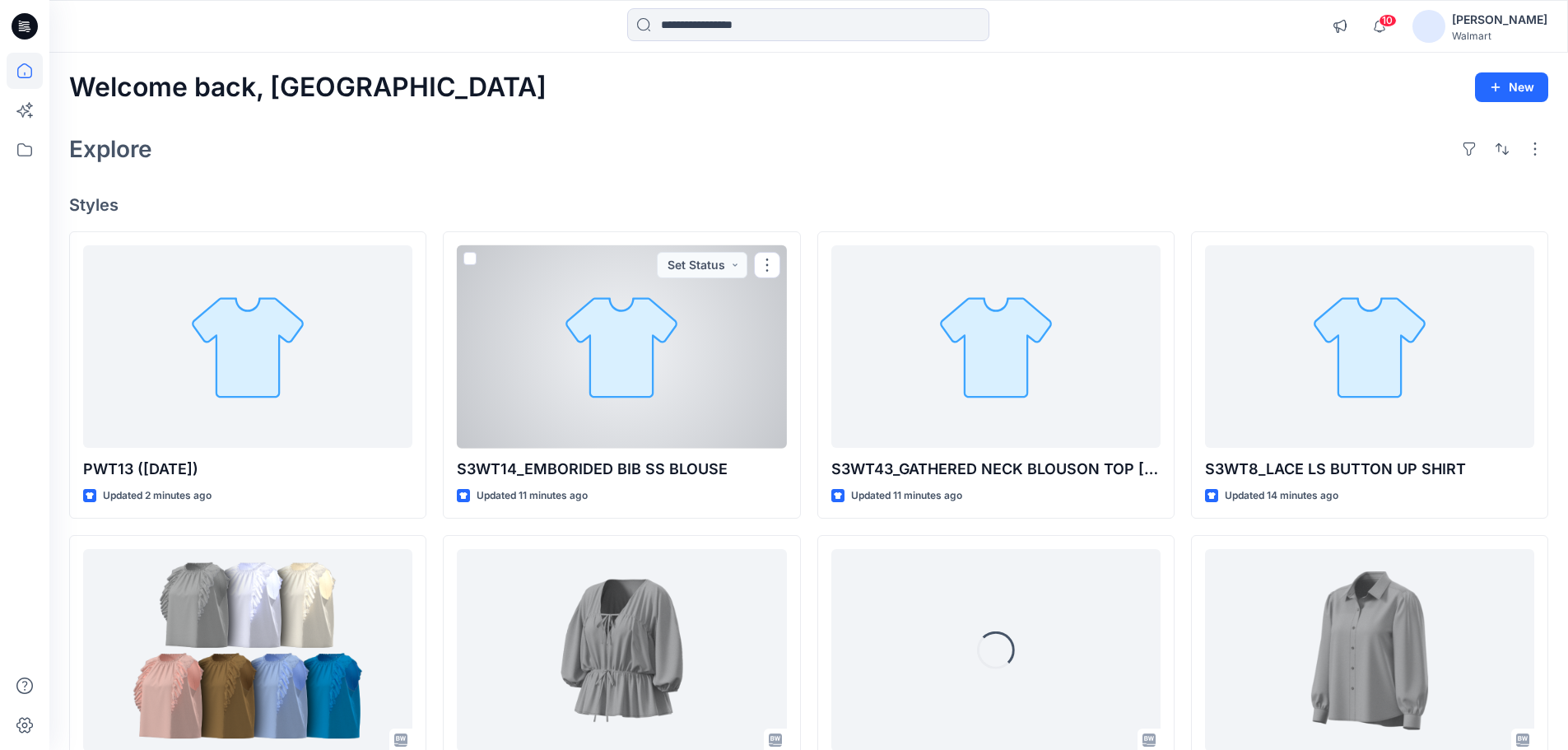
click at [568, 352] on div at bounding box center [620, 346] width 329 height 203
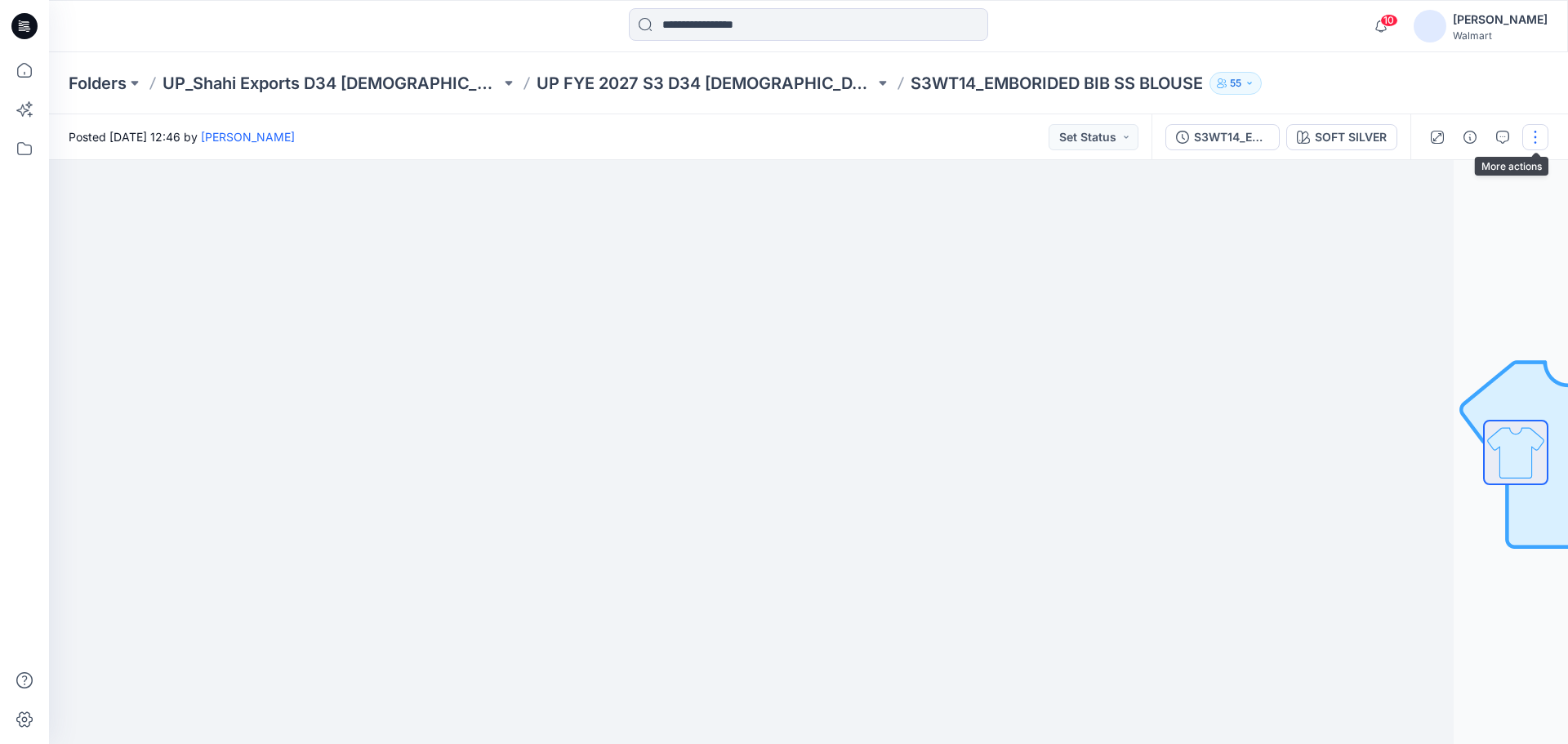
click at [1531, 137] on button "button" at bounding box center [1535, 137] width 26 height 26
click at [1424, 215] on p "Edit" at bounding box center [1431, 221] width 21 height 17
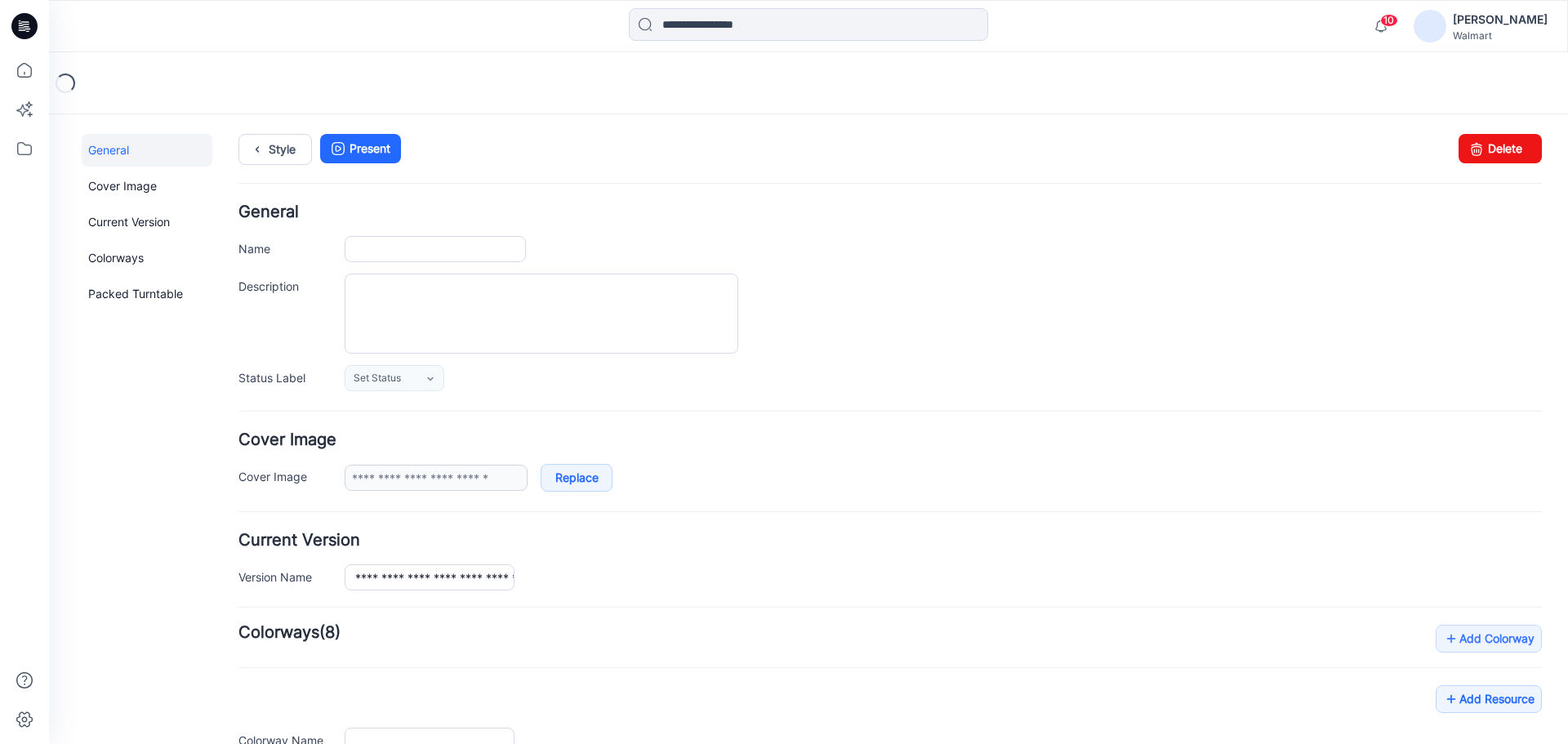
type input "**********"
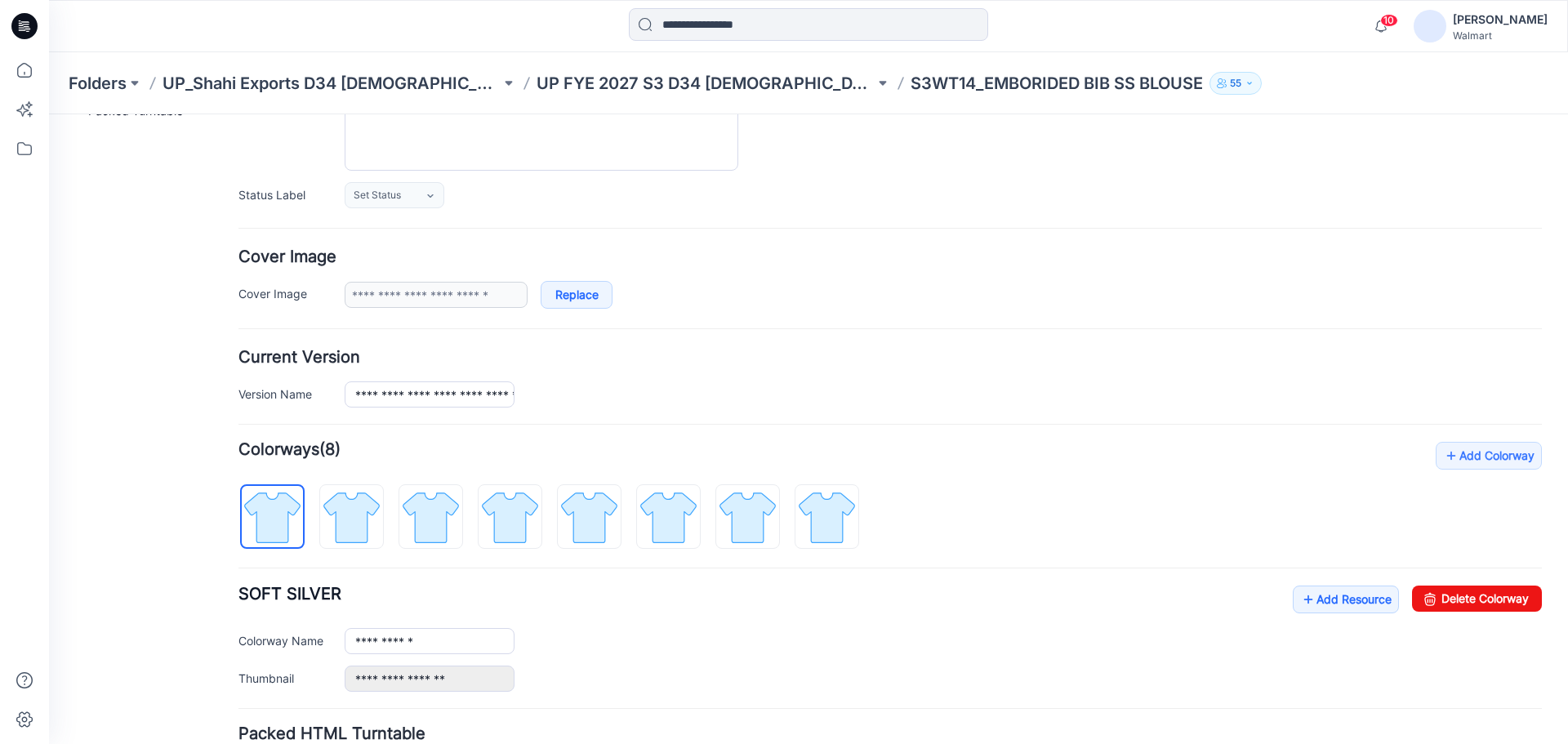
scroll to position [245, 0]
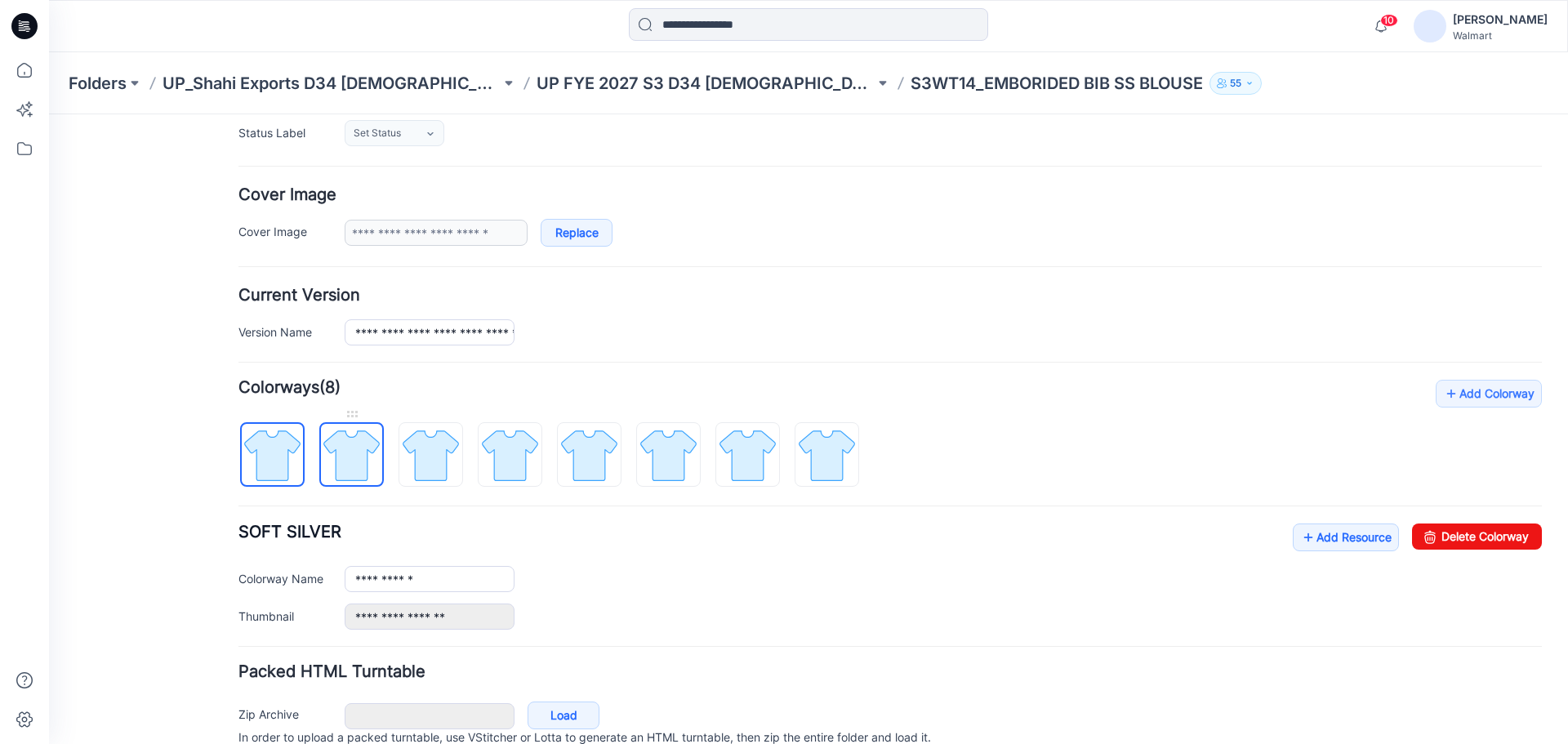
click at [347, 450] on img at bounding box center [352, 456] width 61 height 61
click at [423, 458] on img at bounding box center [431, 456] width 61 height 61
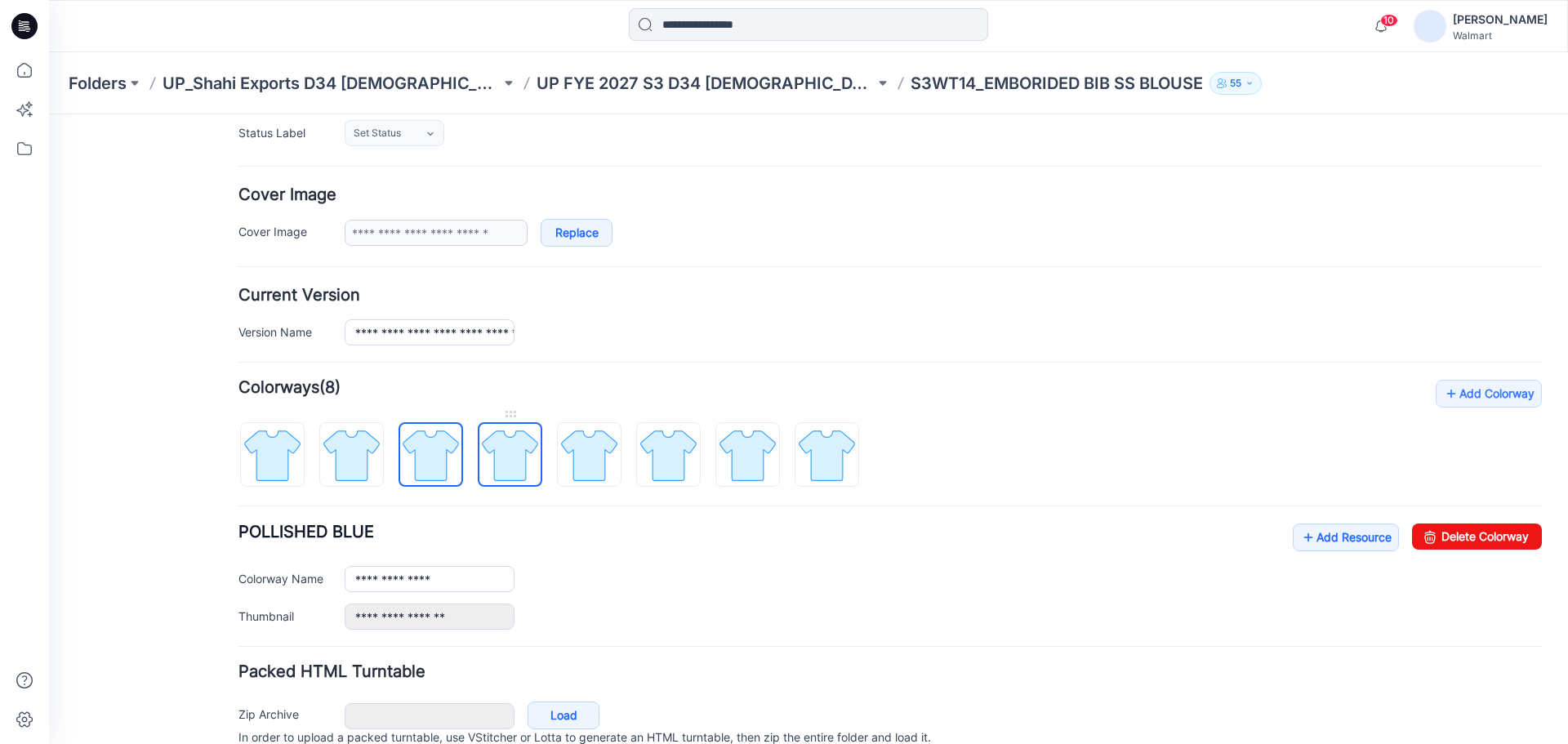
click at [528, 470] on img at bounding box center [510, 456] width 61 height 61
click at [583, 469] on img at bounding box center [589, 456] width 61 height 61
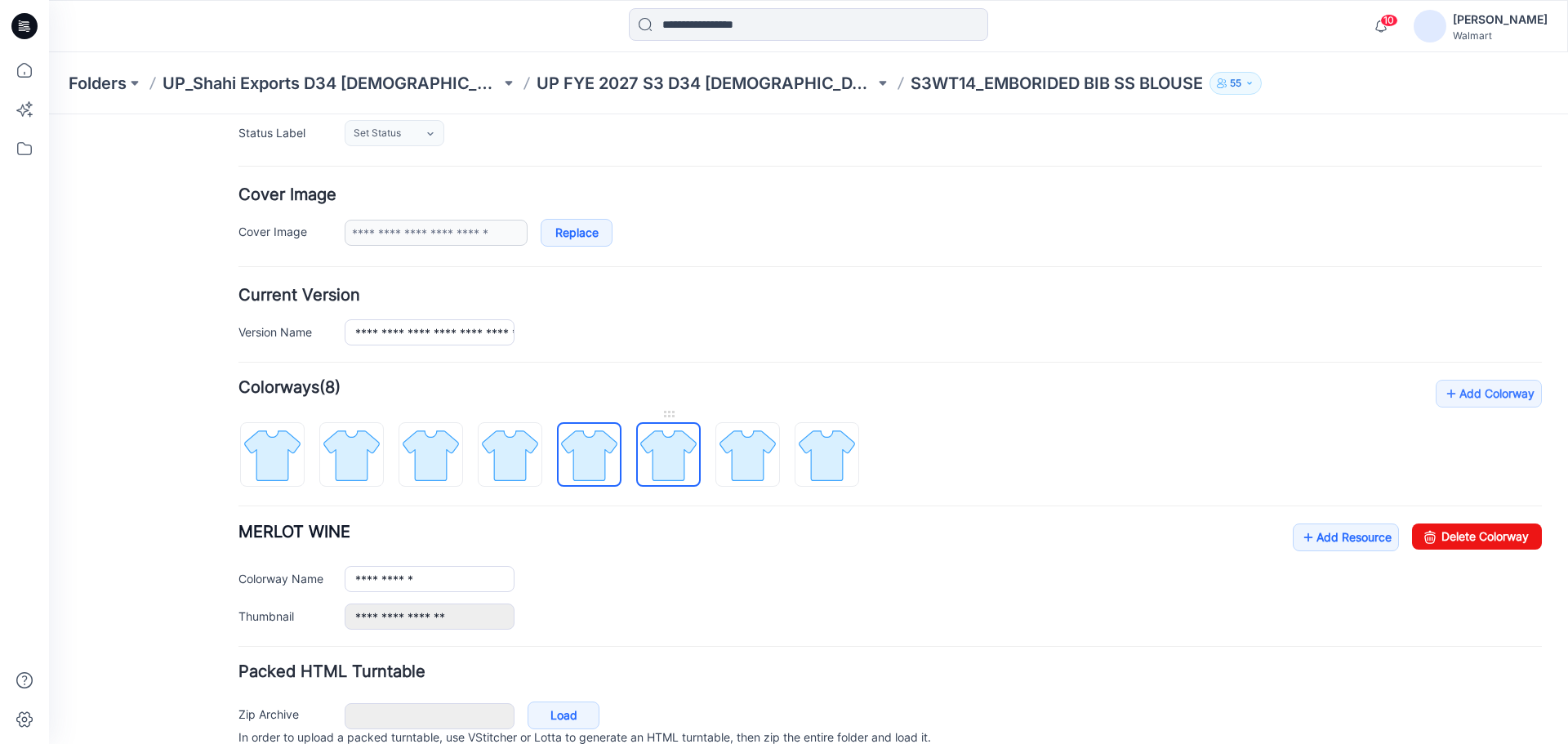
click at [665, 466] on img at bounding box center [669, 456] width 61 height 61
click at [733, 470] on img at bounding box center [747, 456] width 61 height 61
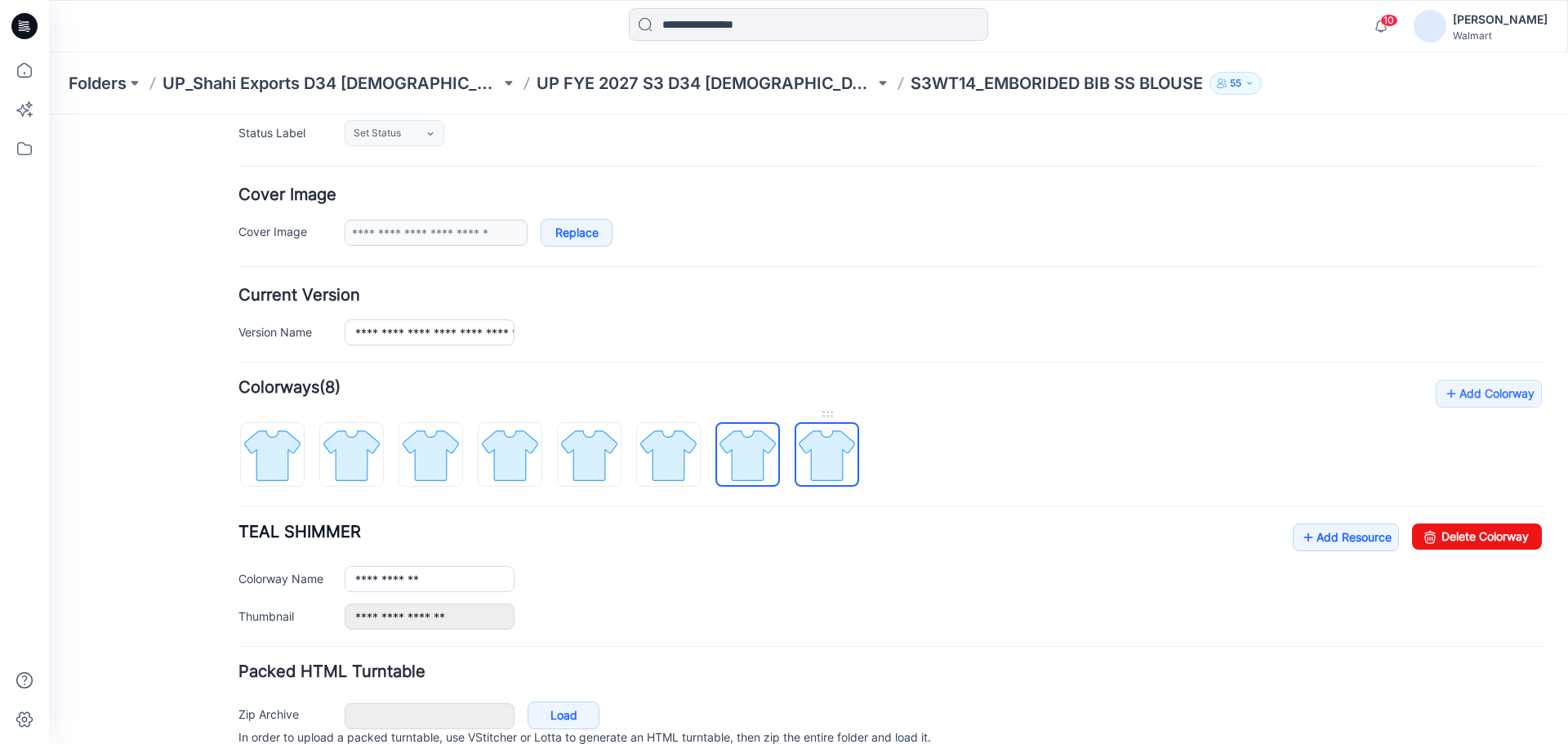
click at [801, 466] on img at bounding box center [827, 456] width 61 height 61
click at [296, 466] on img at bounding box center [272, 456] width 61 height 61
type input "**********"
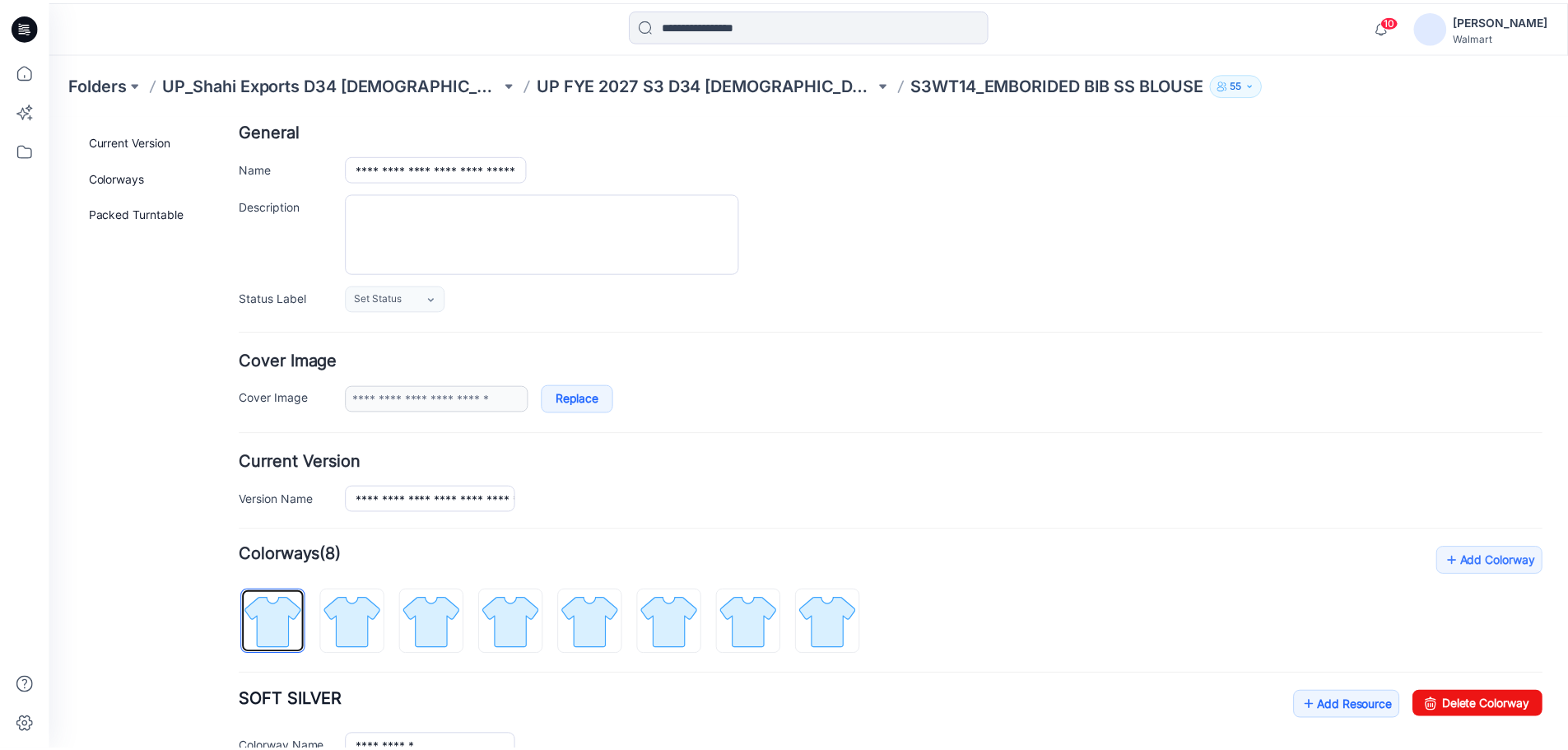
scroll to position [0, 0]
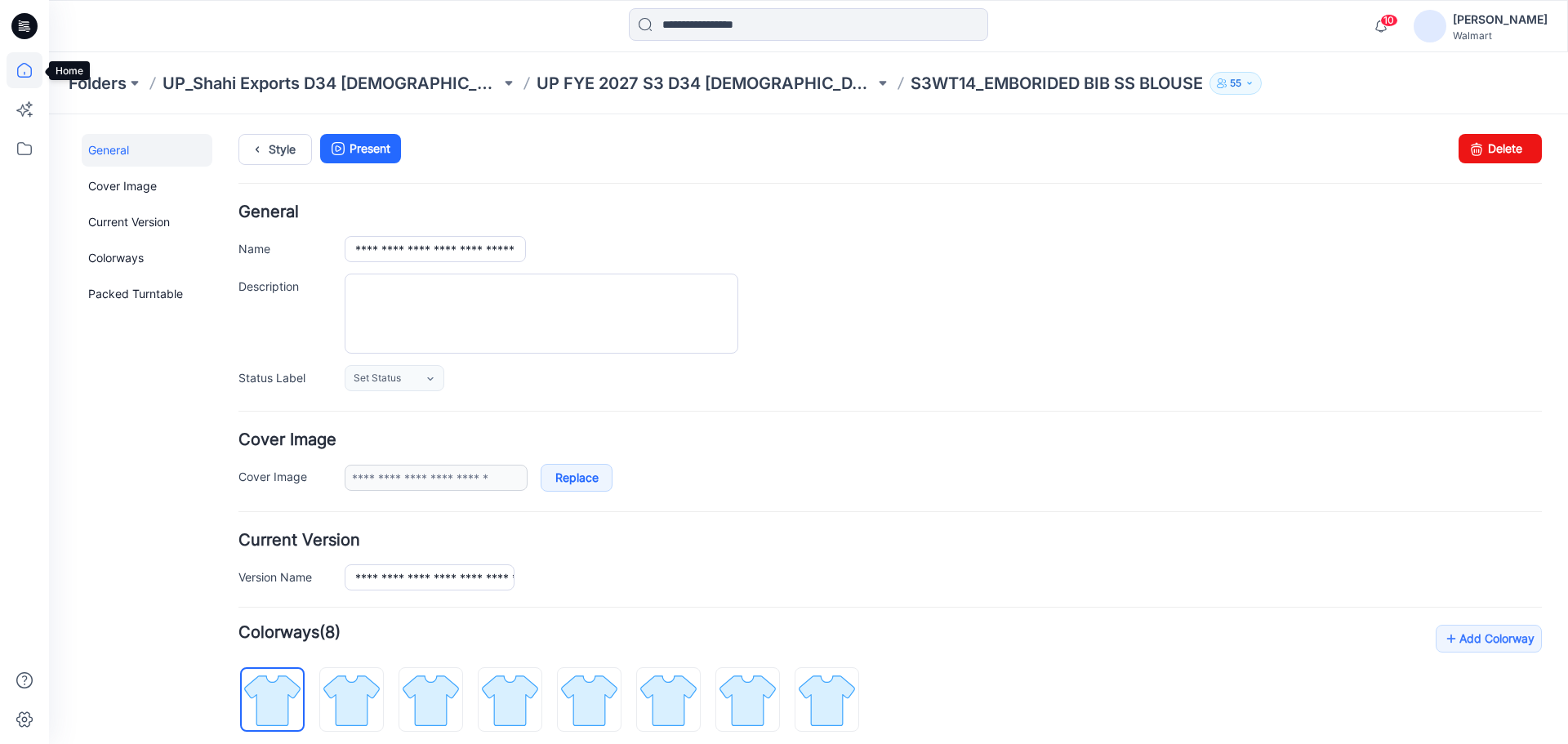
click at [20, 68] on icon at bounding box center [24, 71] width 36 height 36
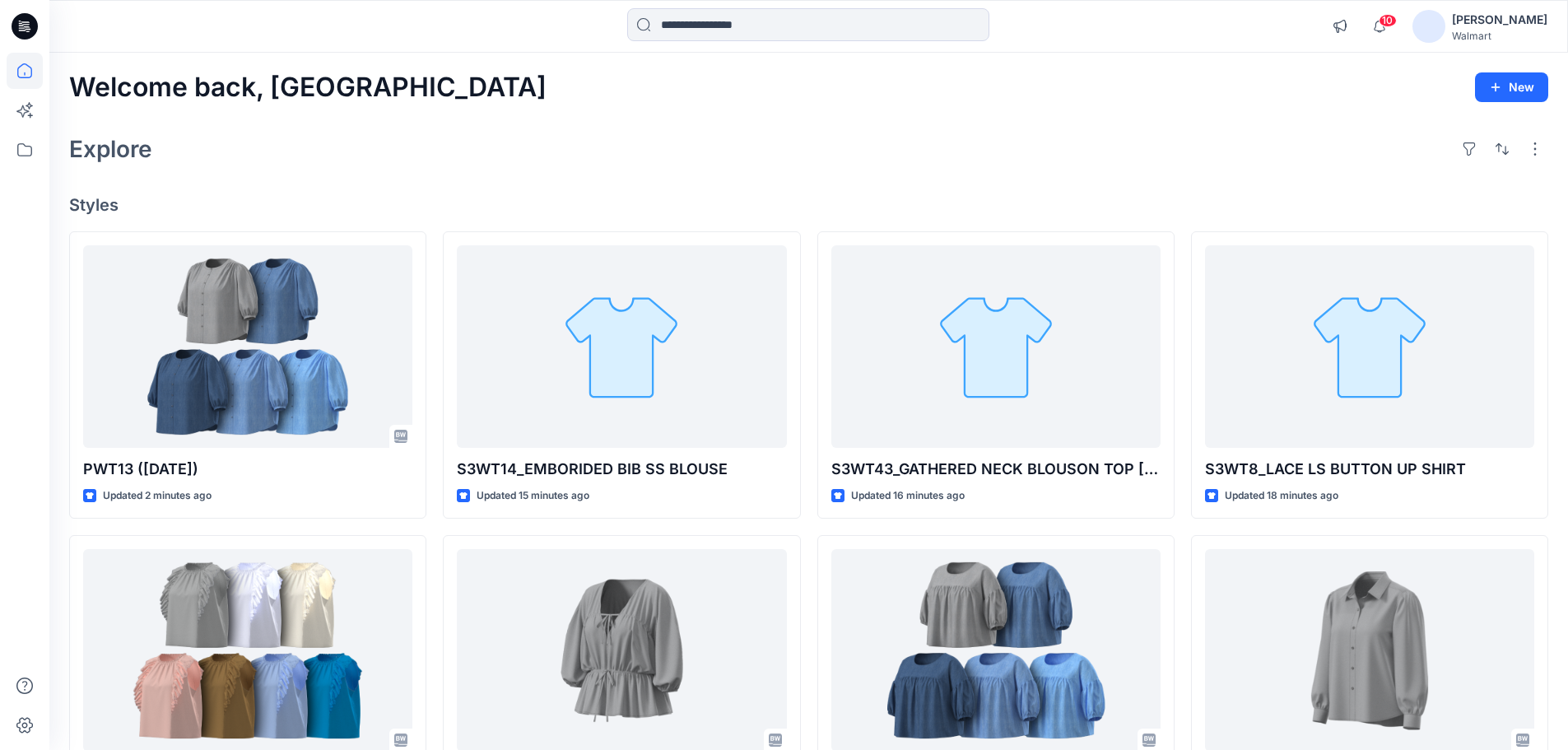
click at [675, 119] on div "Welcome back, Rahul New Explore Styles PWT13 (15-09-25) Updated 2 minutes ago P…" at bounding box center [808, 629] width 1519 height 1153
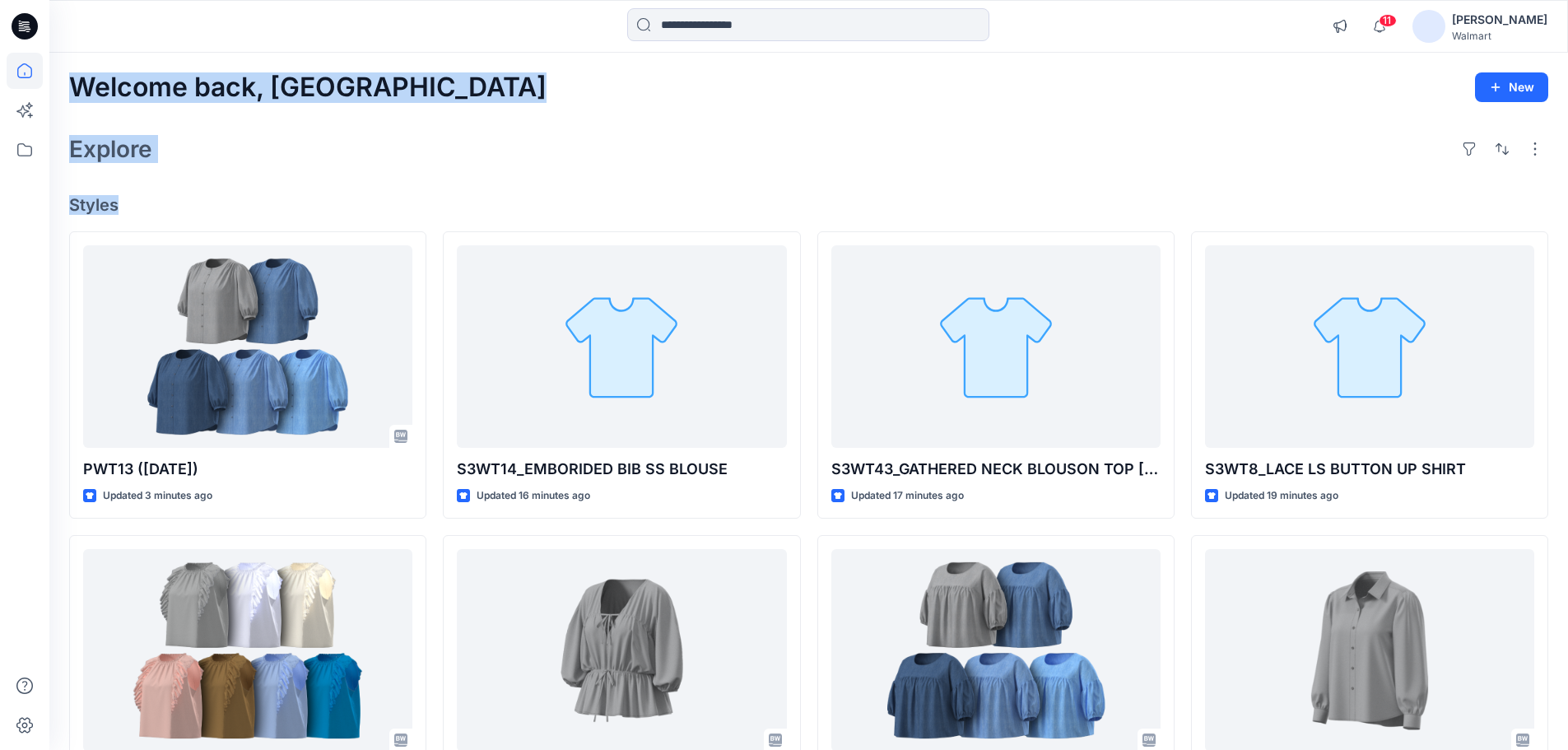
drag, startPoint x: 72, startPoint y: 86, endPoint x: 153, endPoint y: 200, distance: 139.8
click at [153, 200] on div "Welcome back, Rahul New Explore Styles PWT13 (15-09-25) Updated 3 minutes ago P…" at bounding box center [808, 629] width 1519 height 1153
click at [305, 187] on div "Welcome back, Rahul New Explore Styles PWT13 (15-09-25) Updated 3 minutes ago P…" at bounding box center [808, 629] width 1519 height 1153
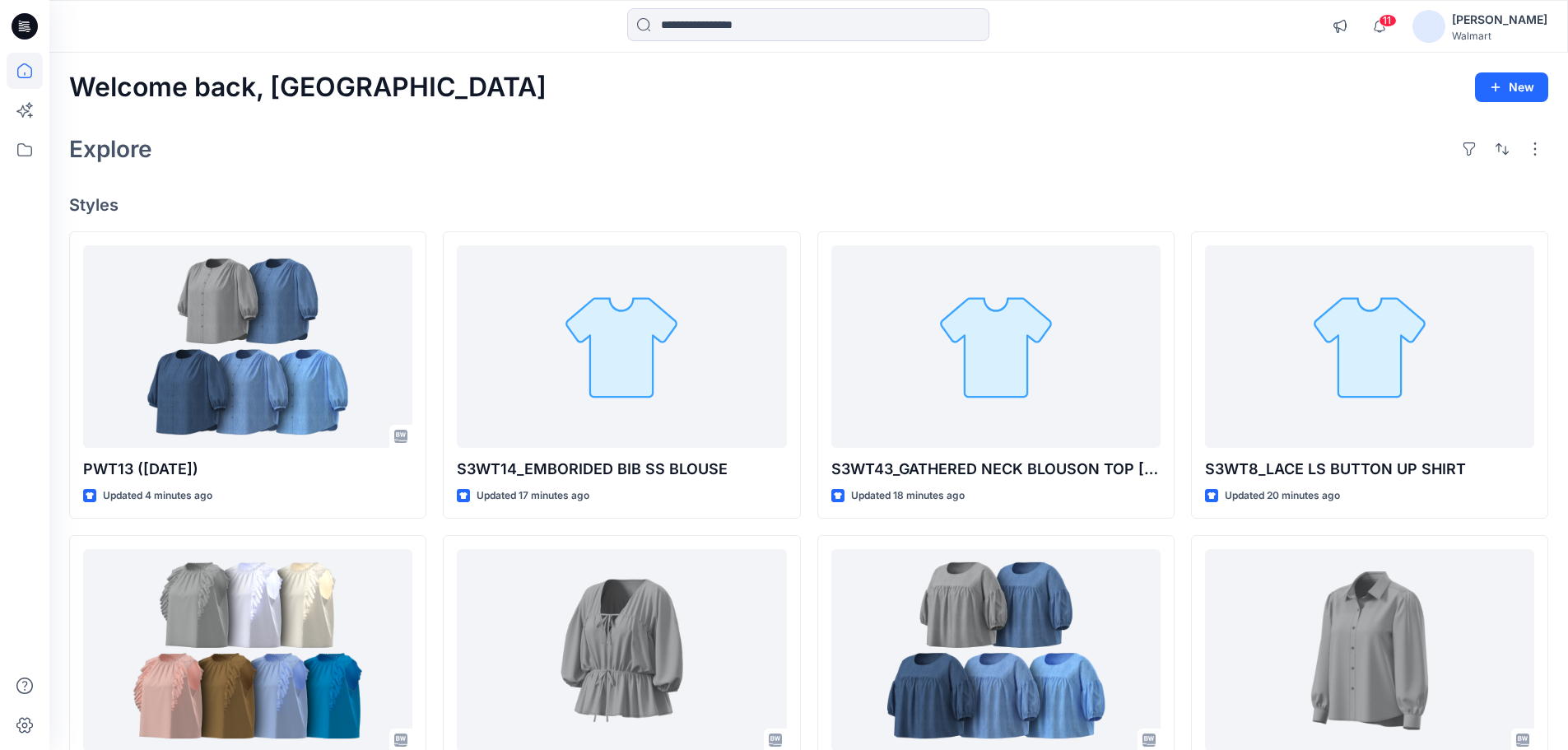
click at [323, 103] on div "Welcome back, Rahul New Explore Styles PWT13 (15-09-25) Updated 4 minutes ago P…" at bounding box center [808, 629] width 1519 height 1153
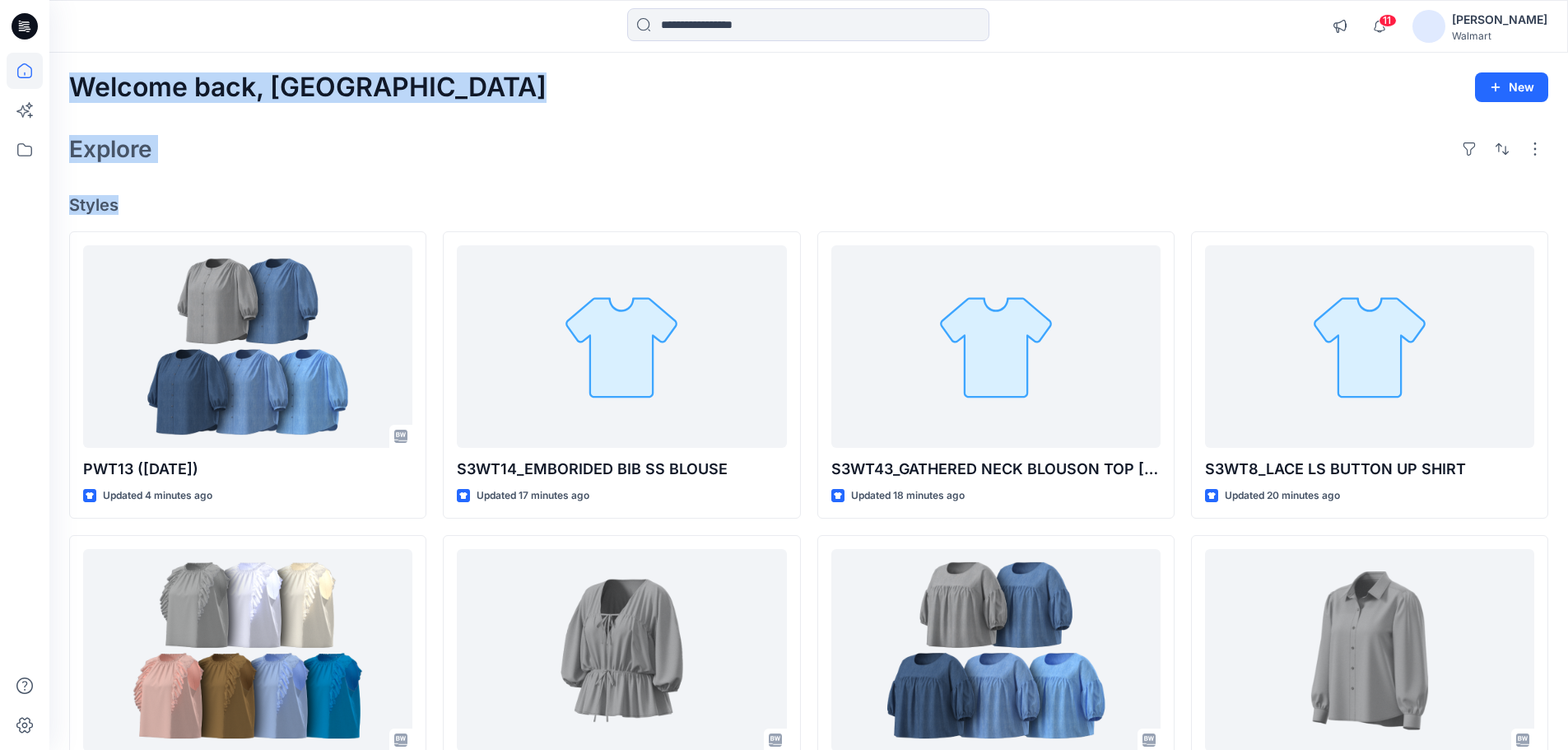
drag, startPoint x: 77, startPoint y: 87, endPoint x: 133, endPoint y: 203, distance: 128.8
click at [133, 203] on div "Welcome back, Rahul New Explore Styles PWT13 (15-09-25) Updated 4 minutes ago P…" at bounding box center [808, 629] width 1519 height 1153
click at [344, 180] on div "Welcome back, Rahul New Explore Styles PWT13 (15-09-25) Updated 4 minutes ago P…" at bounding box center [808, 629] width 1519 height 1153
drag, startPoint x: 73, startPoint y: 85, endPoint x: 131, endPoint y: 202, distance: 130.6
click at [131, 202] on div "Welcome back, Rahul New Explore Styles PWT13 (15-09-25) Updated 4 minutes ago P…" at bounding box center [808, 629] width 1519 height 1153
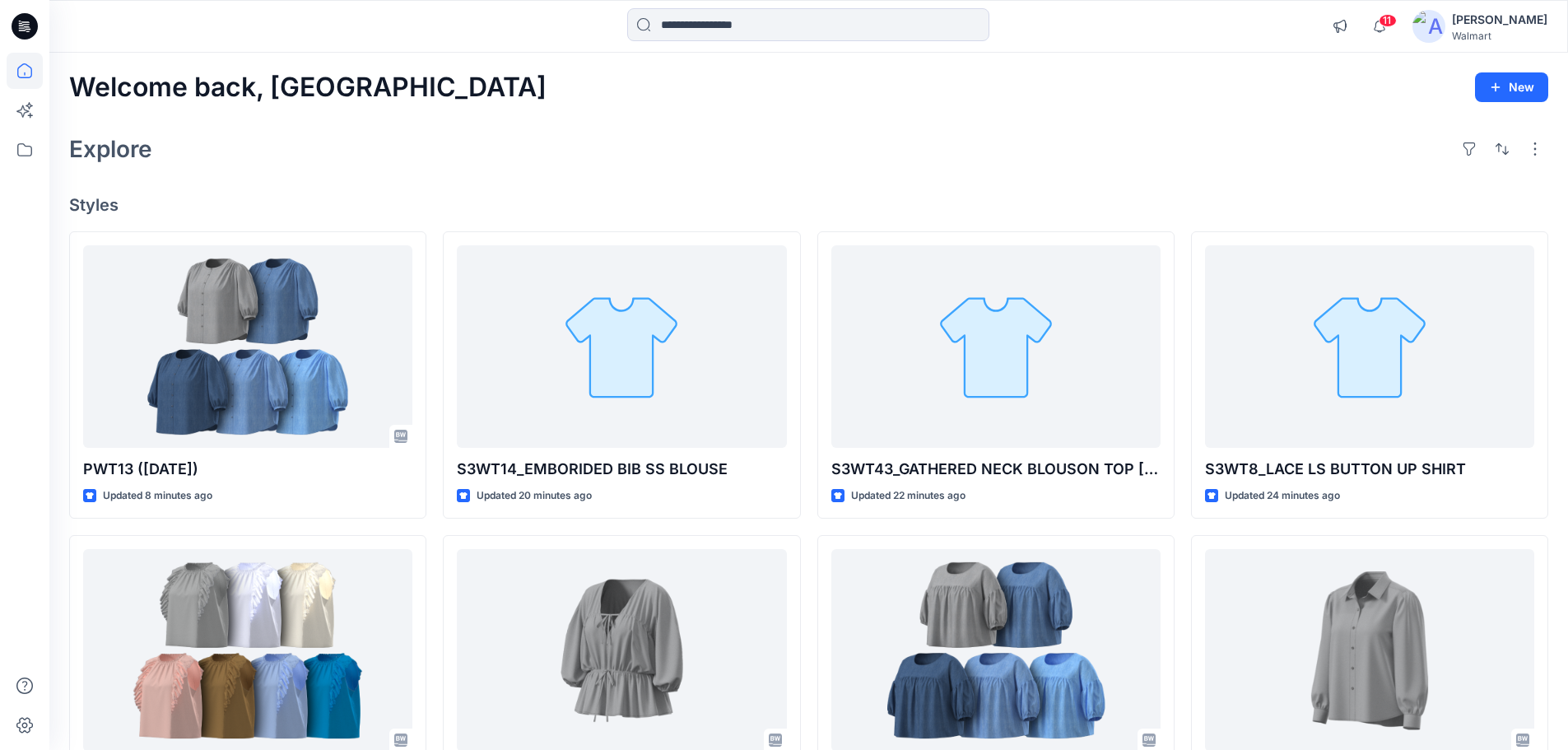
click at [371, 0] on html "11 Notifications Your style PWT13 (15-09-25) is ready 2 minutes ago Your style …" at bounding box center [784, 602] width 1568 height 1206
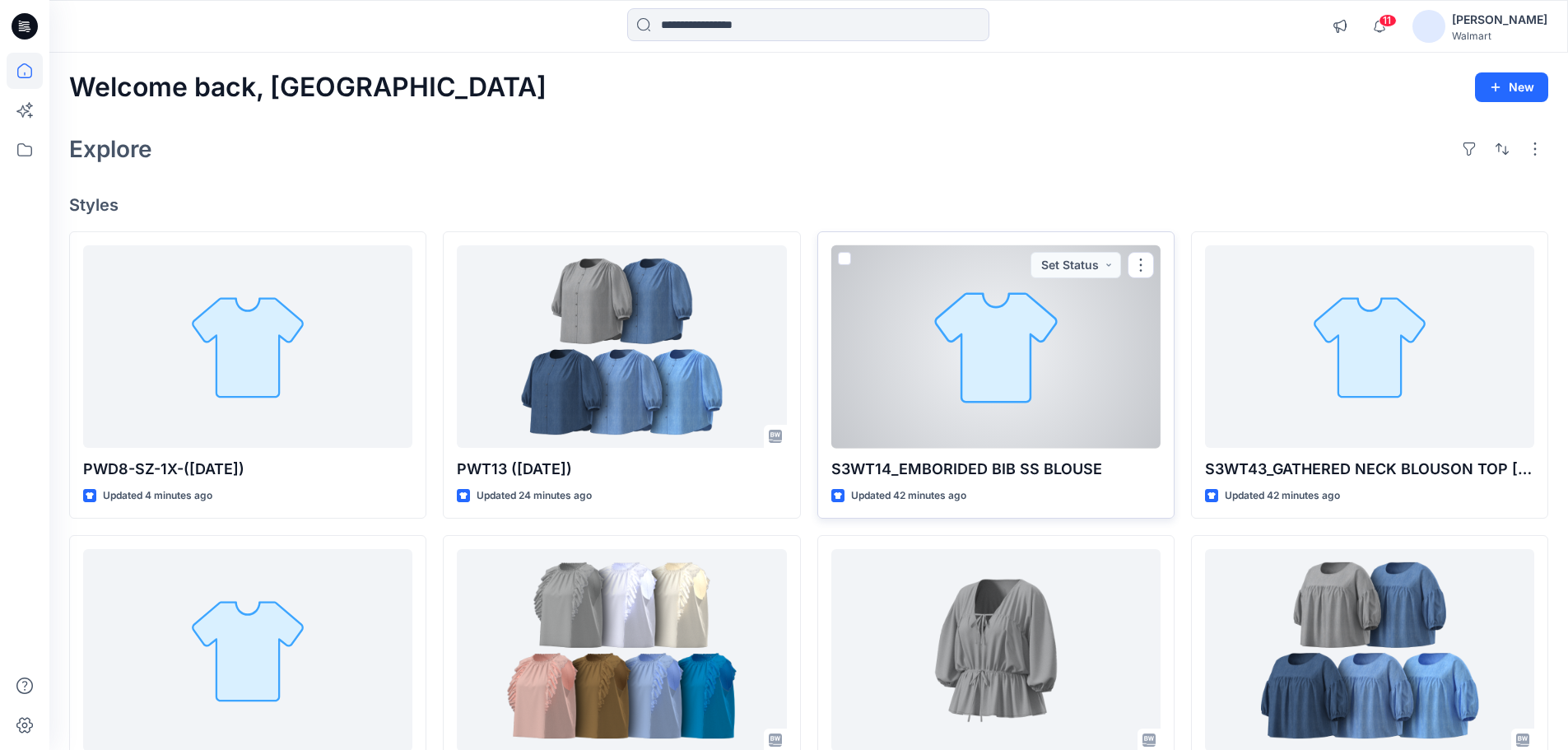
click at [898, 398] on div at bounding box center [995, 346] width 329 height 203
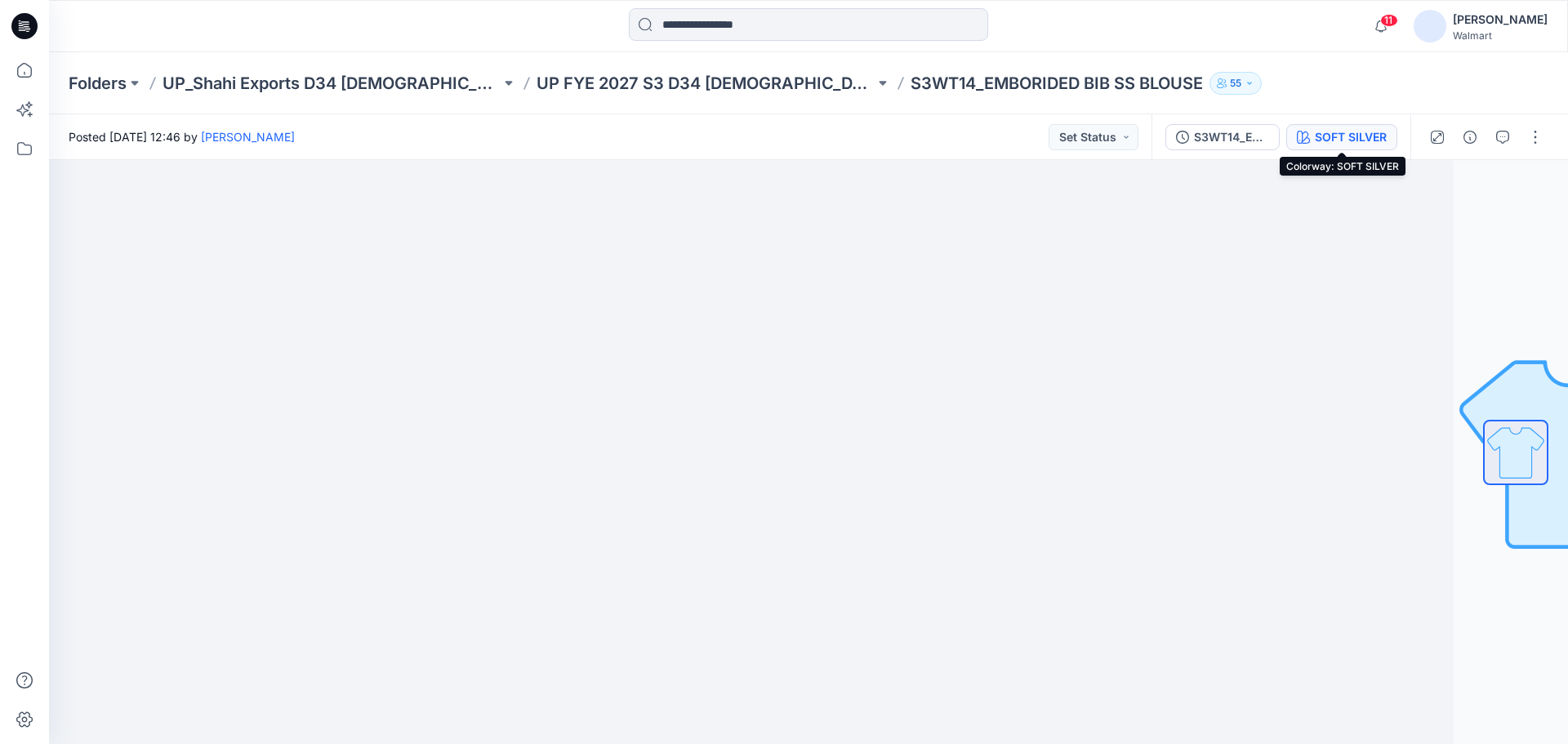
click at [1329, 130] on div "SOFT SILVER" at bounding box center [1349, 137] width 71 height 18
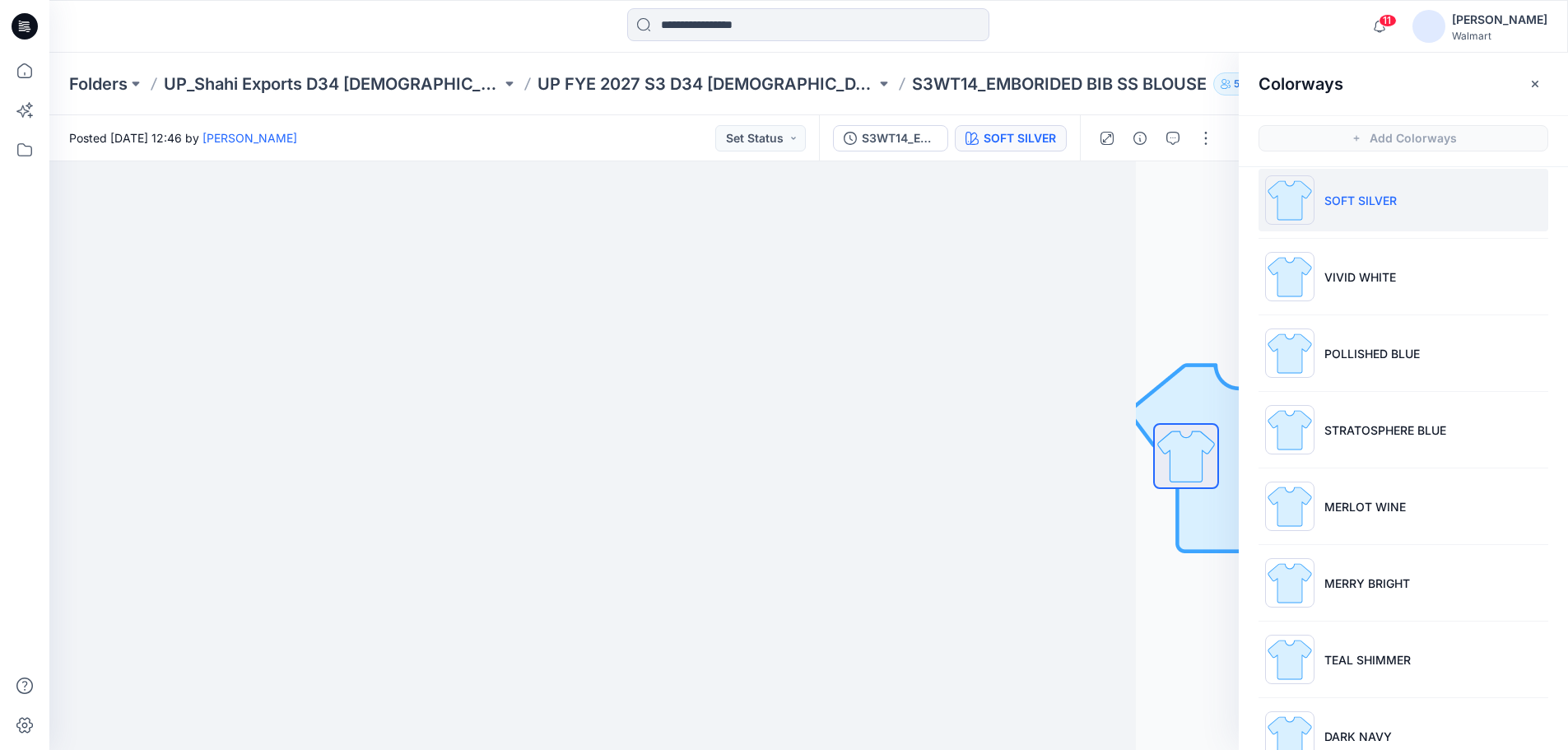
scroll to position [57, 0]
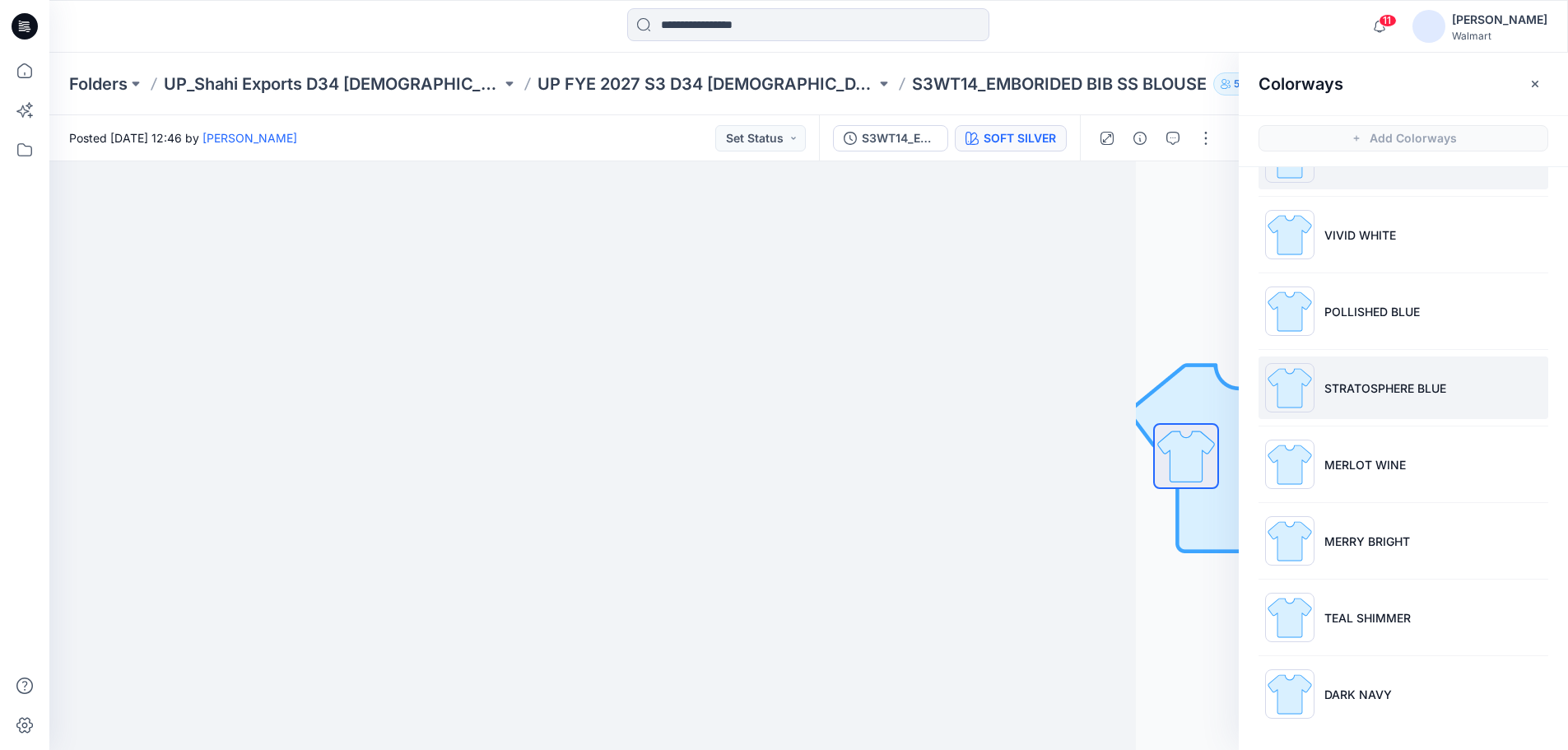
click at [1380, 400] on li "STRATOSPHERE BLUE" at bounding box center [1403, 387] width 290 height 63
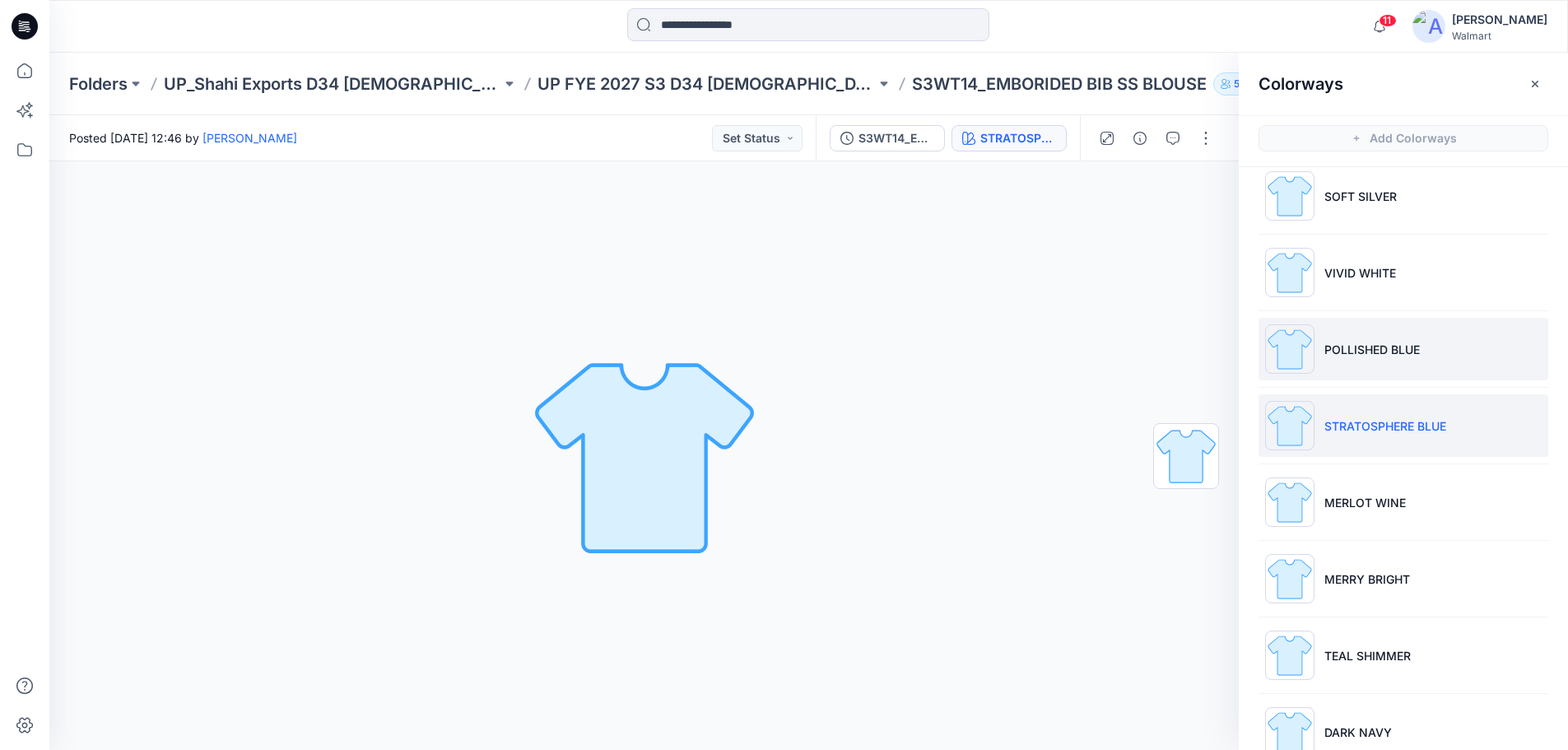
scroll to position [0, 0]
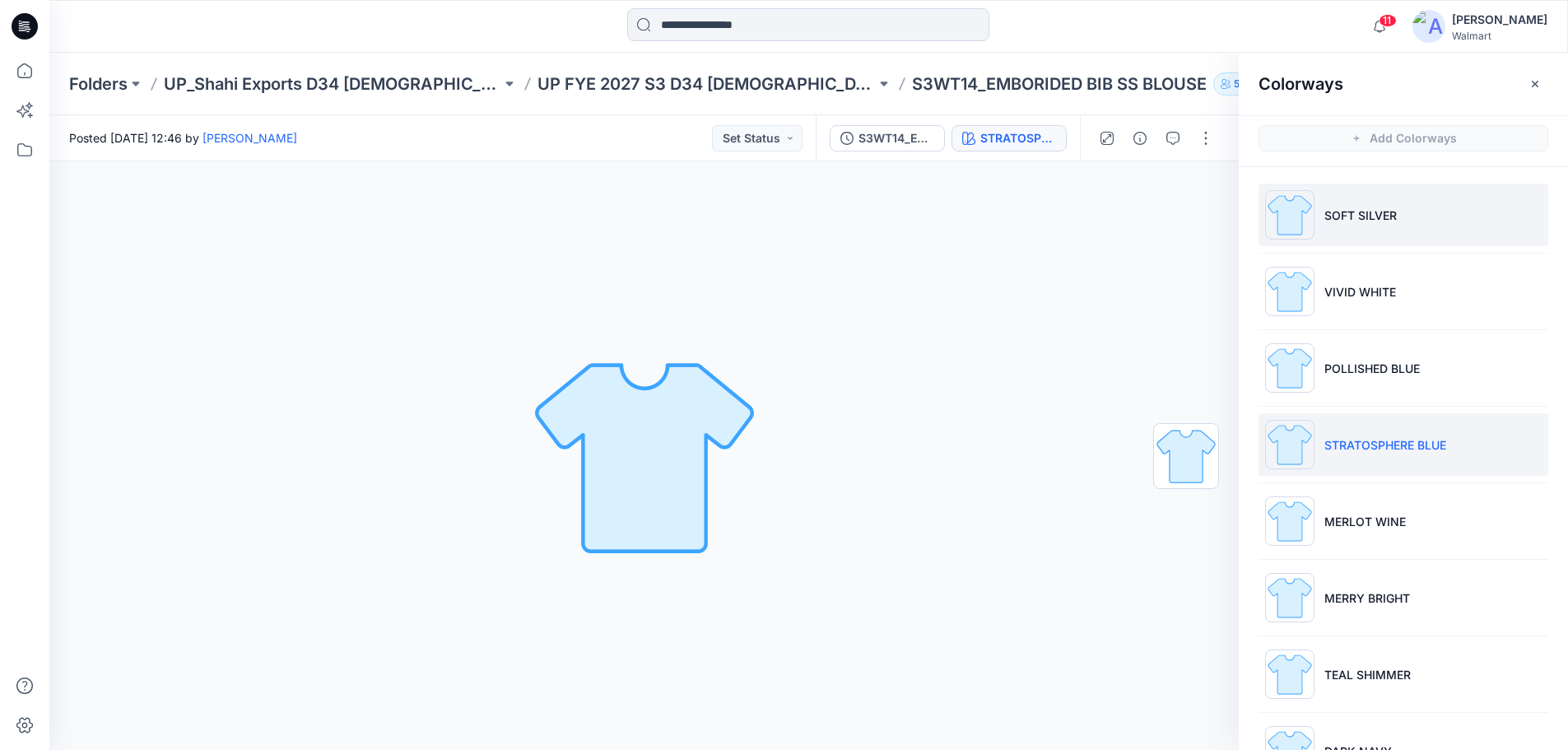
click at [1349, 223] on p "SOFT SILVER" at bounding box center [1360, 215] width 72 height 17
click at [1204, 138] on button "button" at bounding box center [1205, 138] width 26 height 26
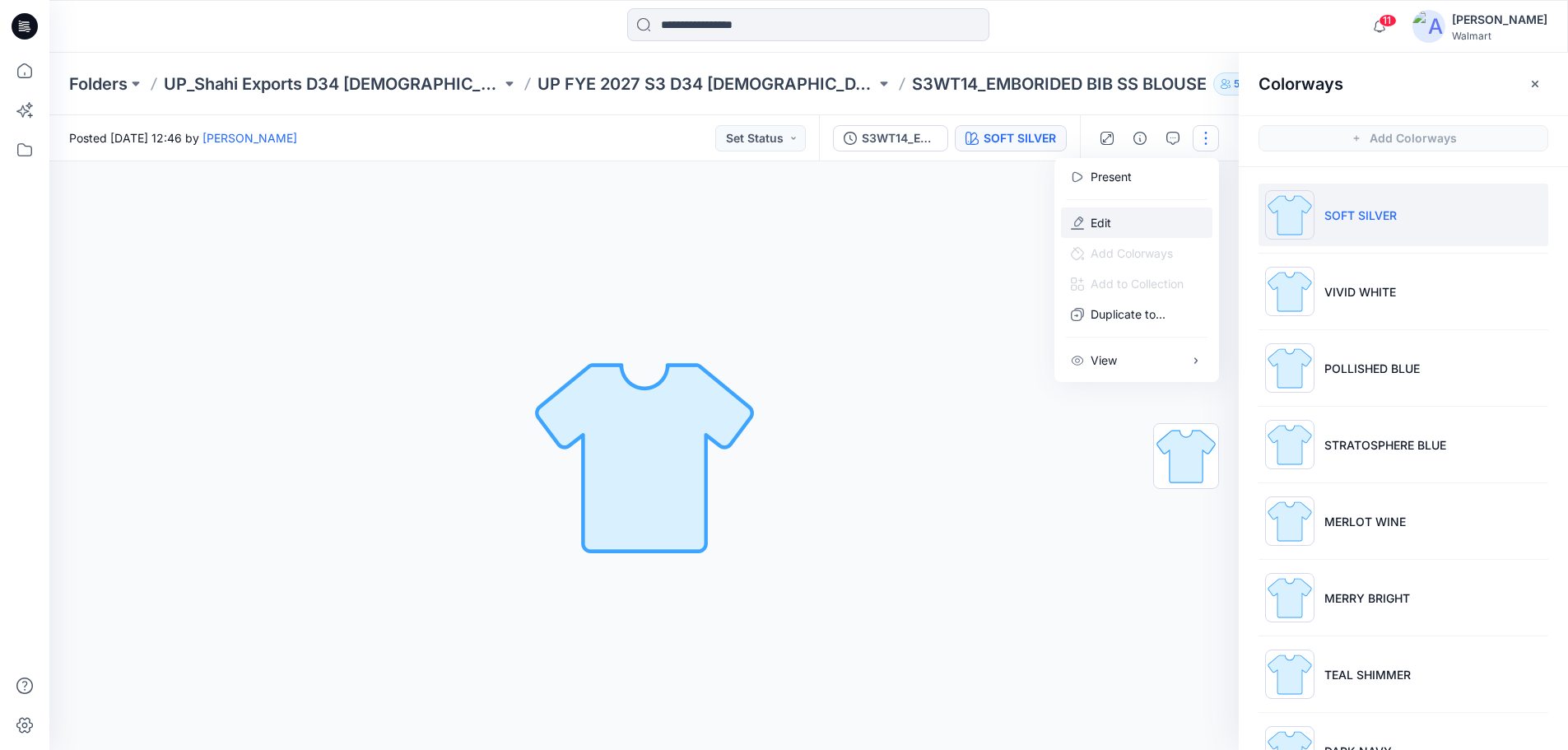
click at [1100, 221] on p "Edit" at bounding box center [1101, 222] width 21 height 17
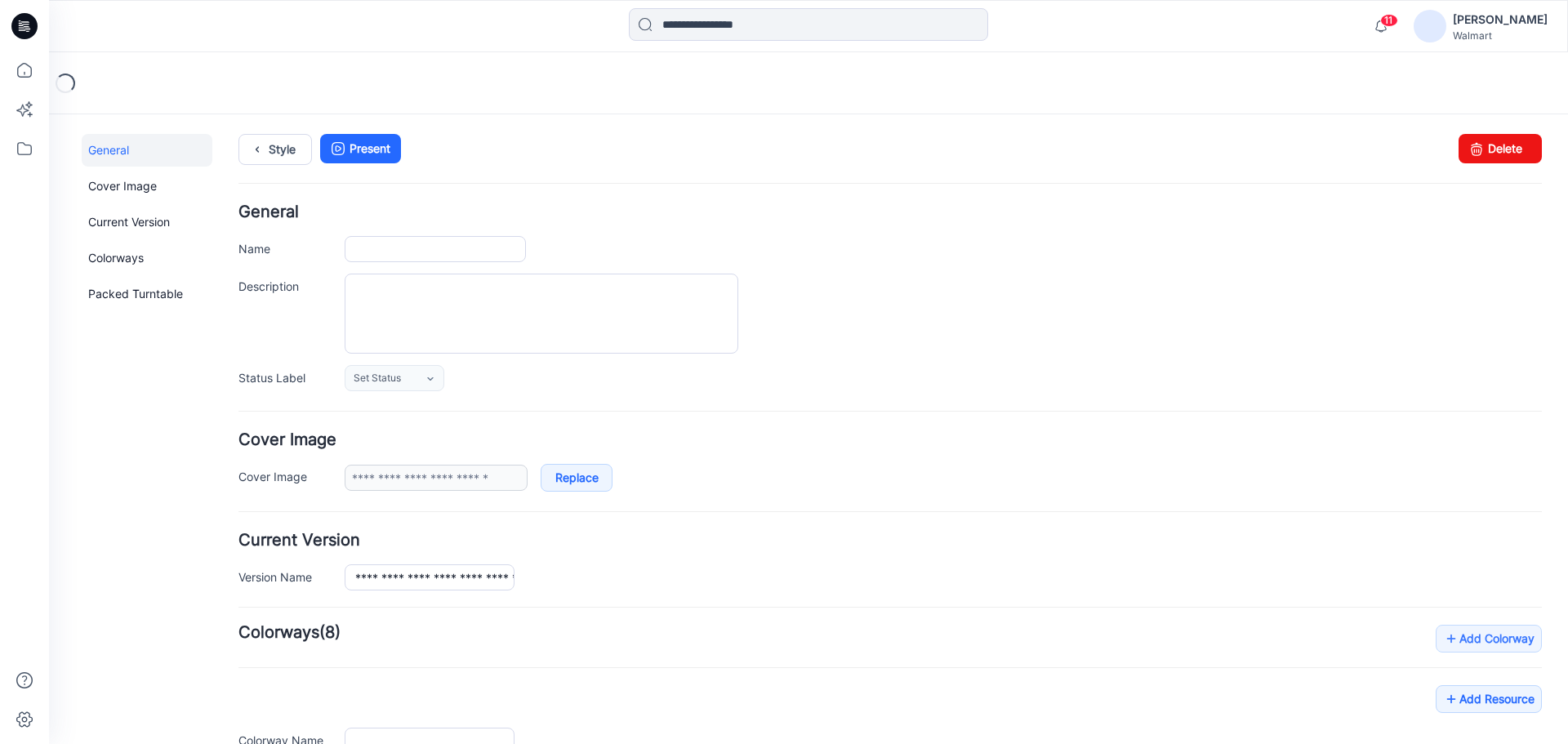
type input "**********"
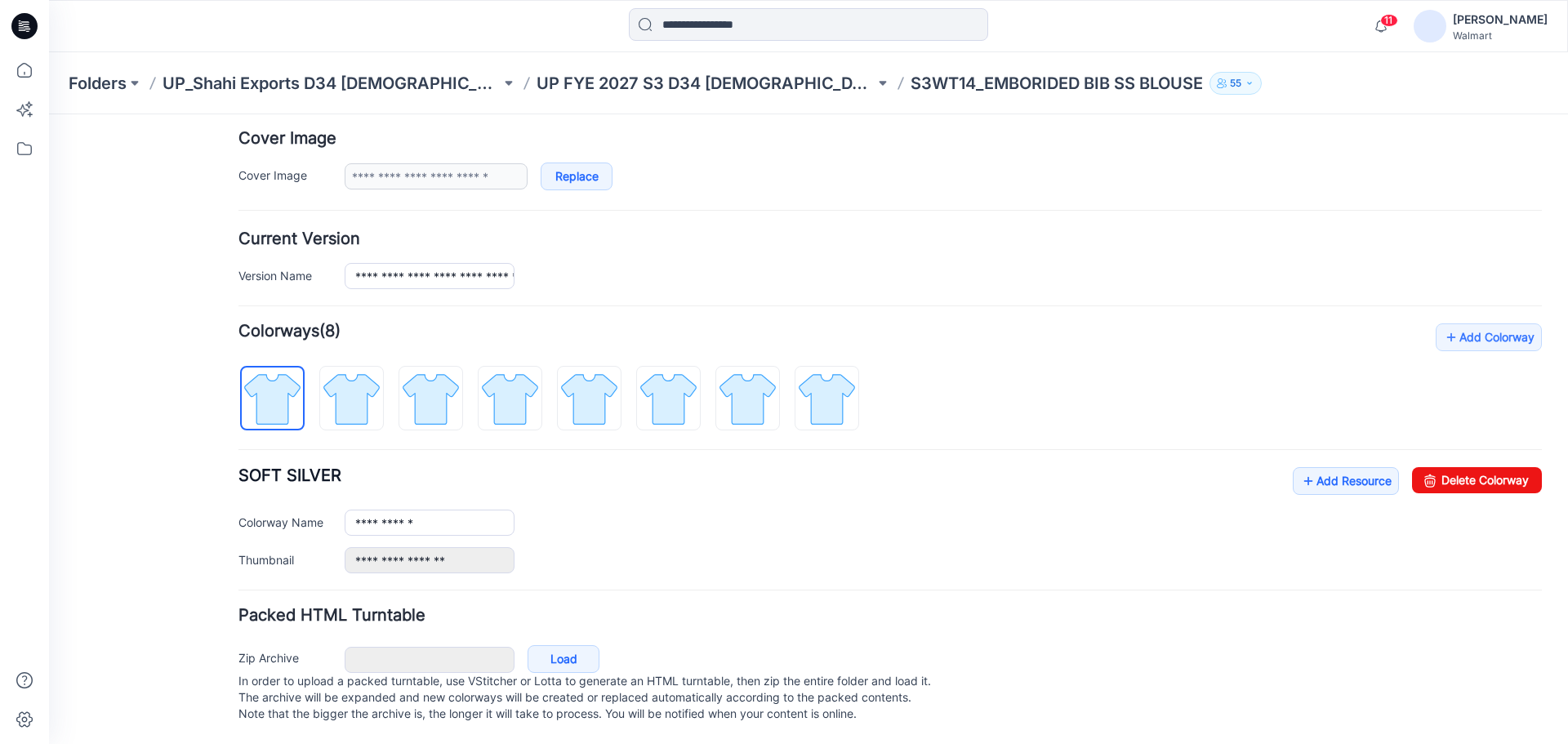
scroll to position [317, 0]
